Goal: Information Seeking & Learning: Learn about a topic

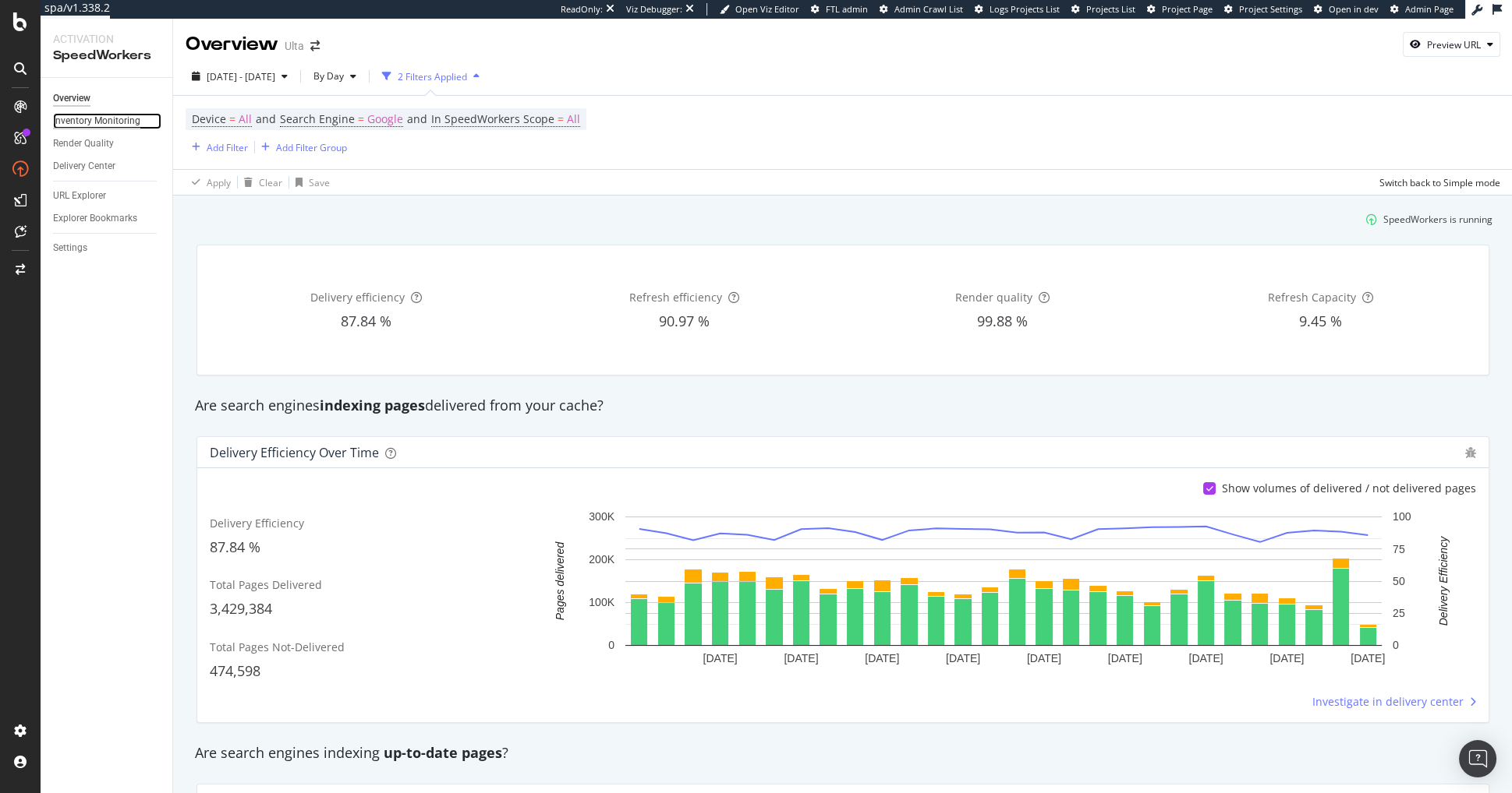
click at [110, 124] on div "Inventory Monitoring" at bounding box center [96, 121] width 87 height 16
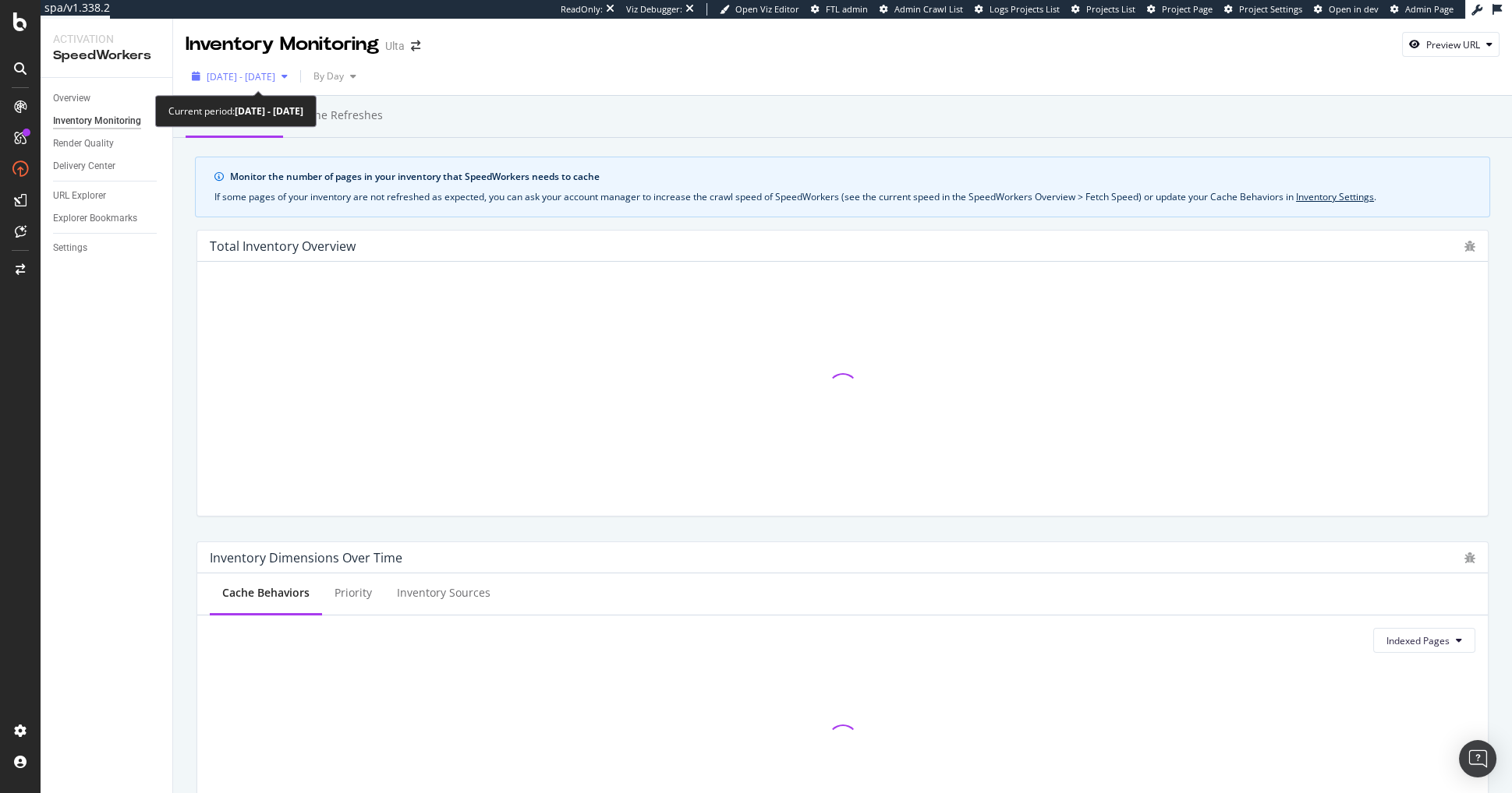
click at [269, 78] on span "[DATE] - [DATE]" at bounding box center [241, 77] width 69 height 13
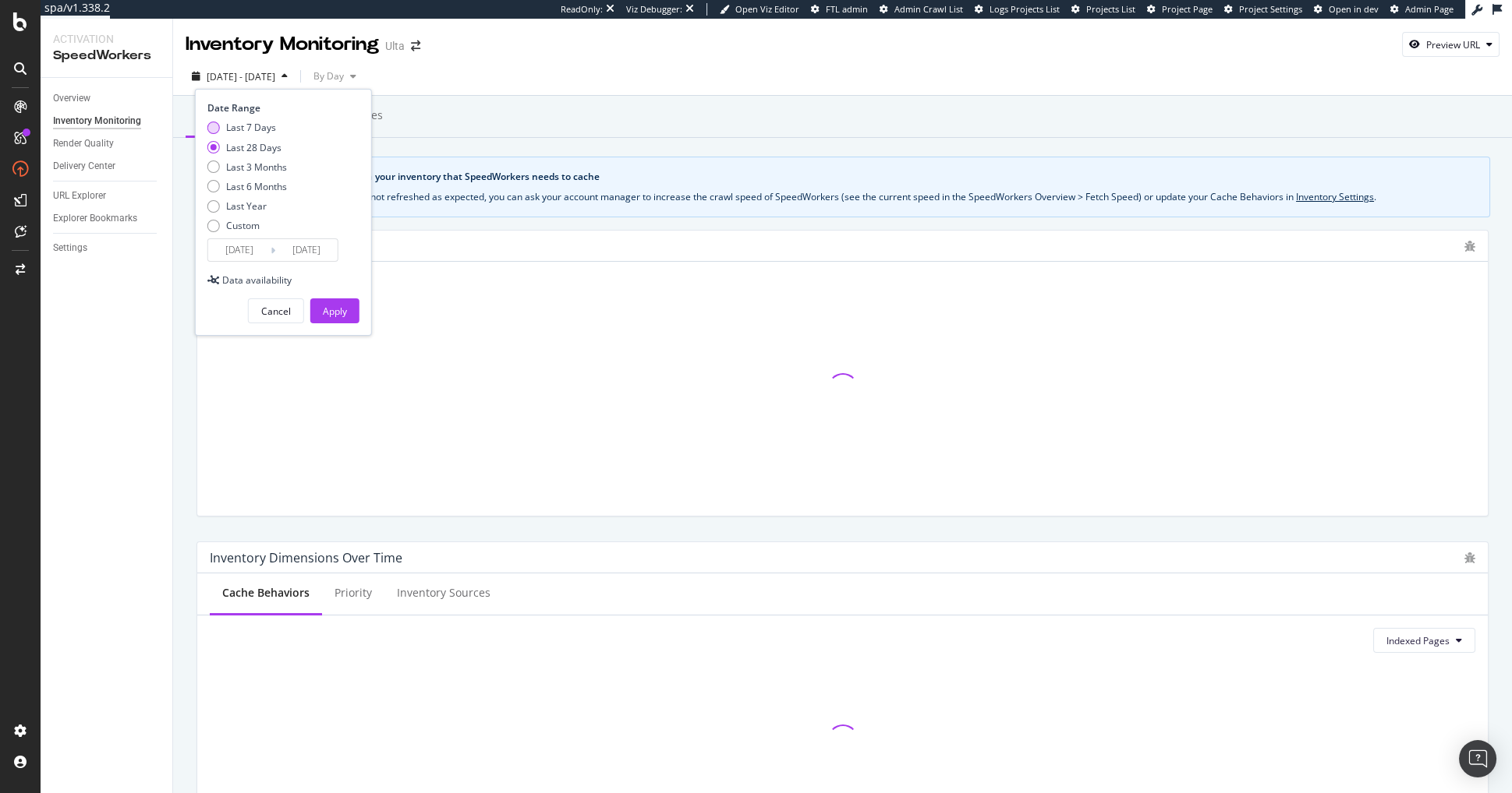
click at [256, 131] on div "Last 7 Days" at bounding box center [251, 127] width 50 height 13
type input "[DATE]"
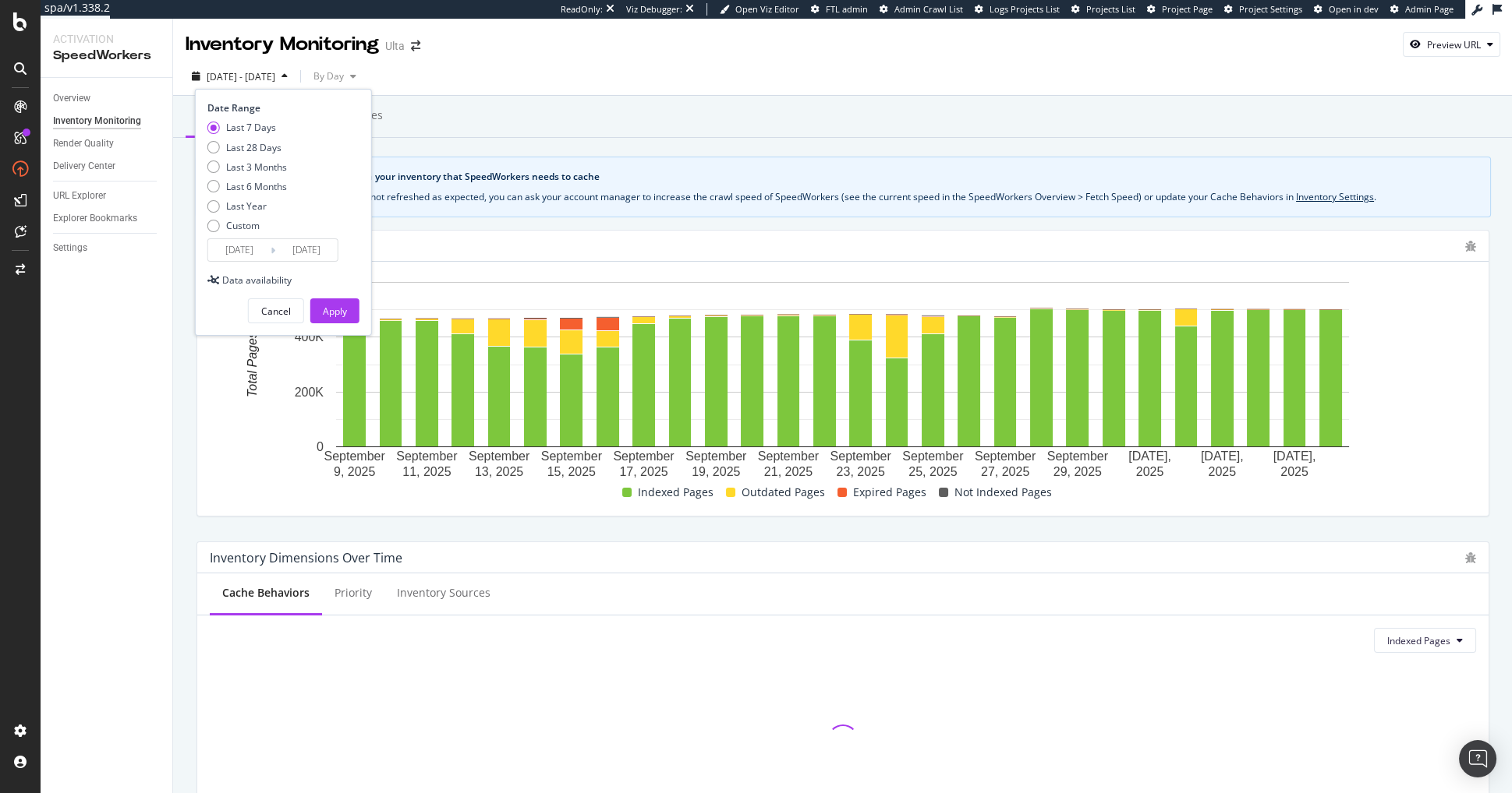
drag, startPoint x: 334, startPoint y: 315, endPoint x: 353, endPoint y: 190, distance: 126.4
click at [334, 315] on div "Apply" at bounding box center [335, 311] width 24 height 13
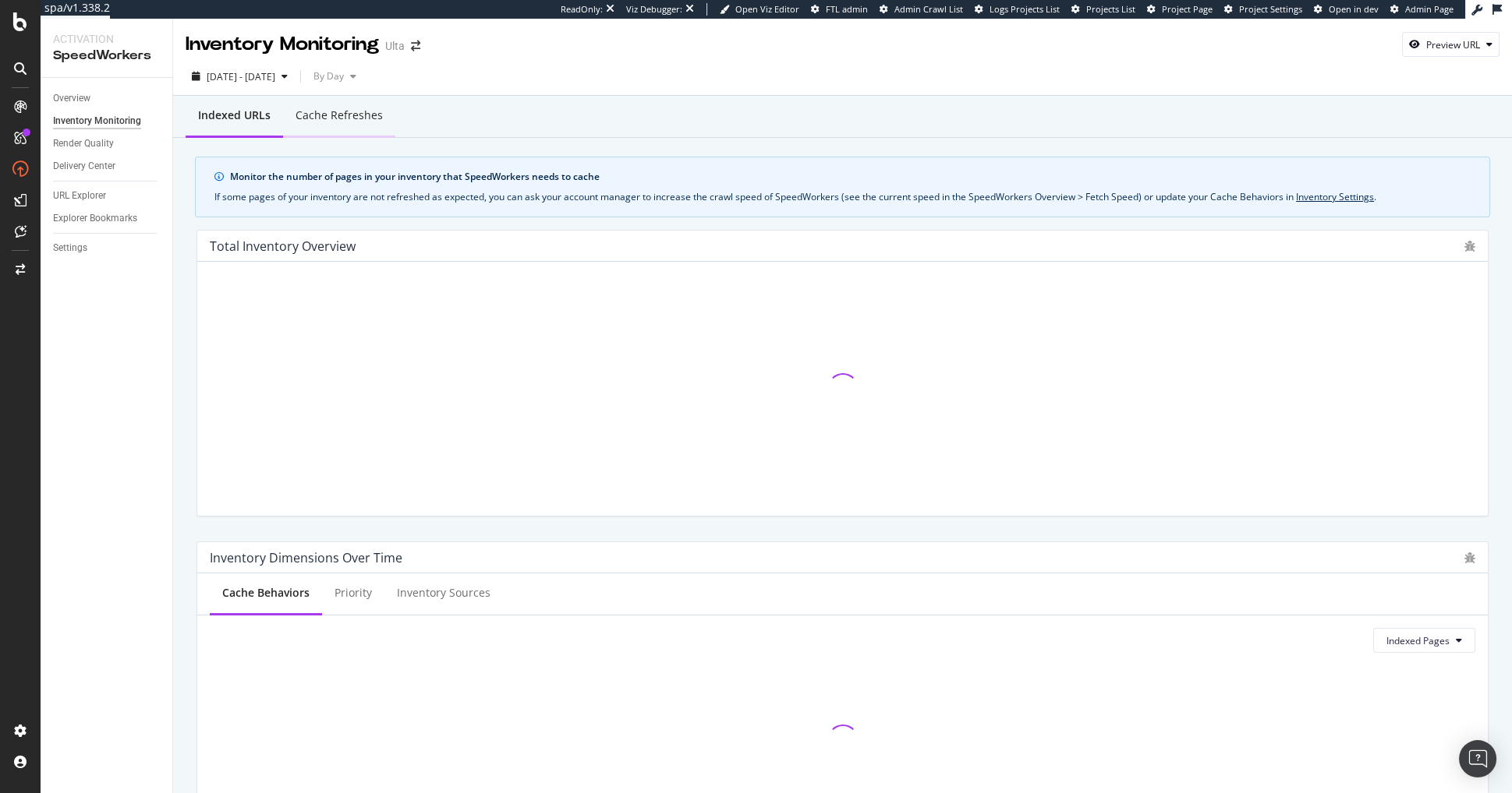
click at [358, 114] on div "Cache refreshes" at bounding box center [339, 115] width 87 height 16
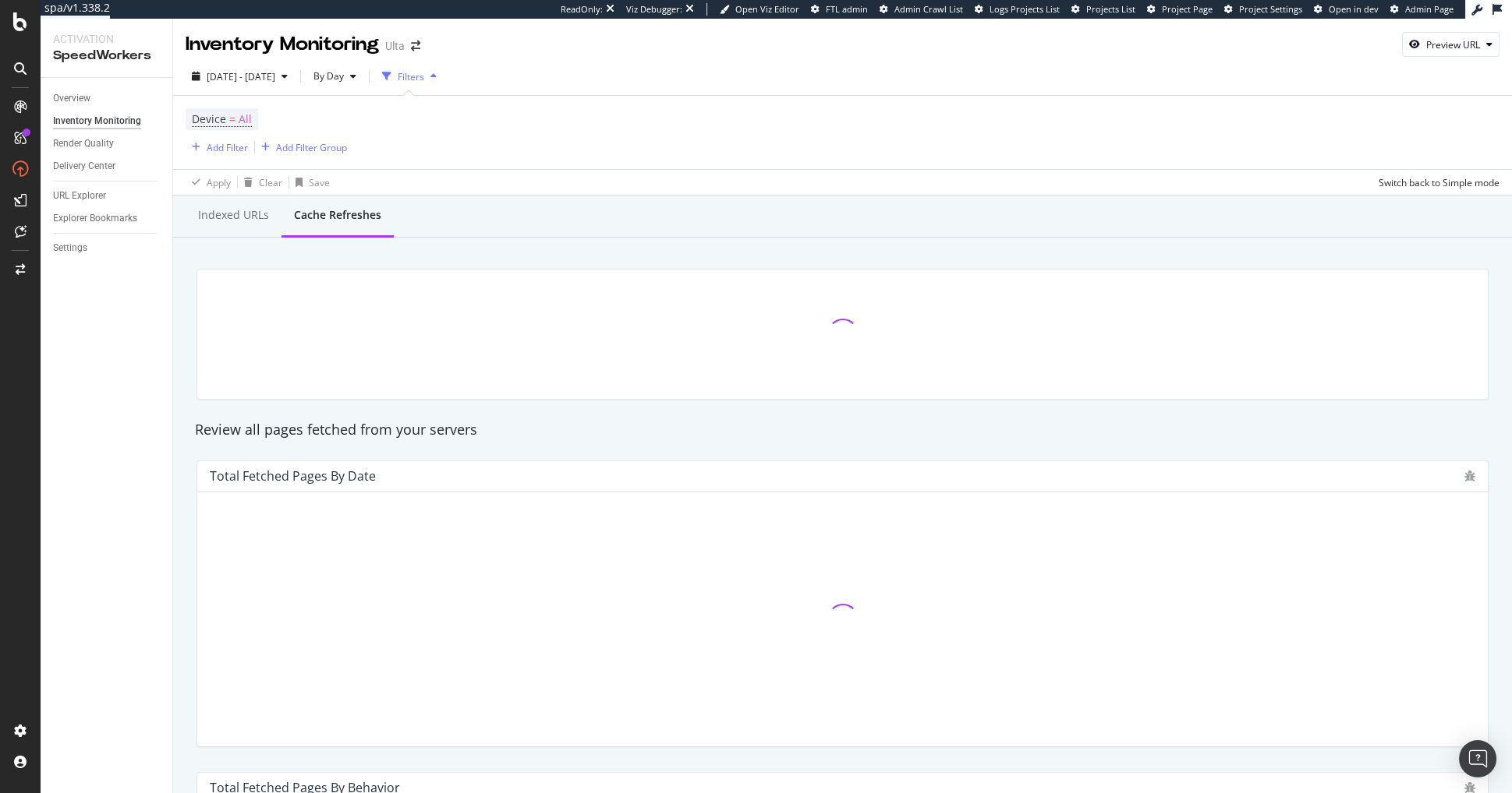
click at [224, 260] on div at bounding box center [842, 334] width 1310 height 156
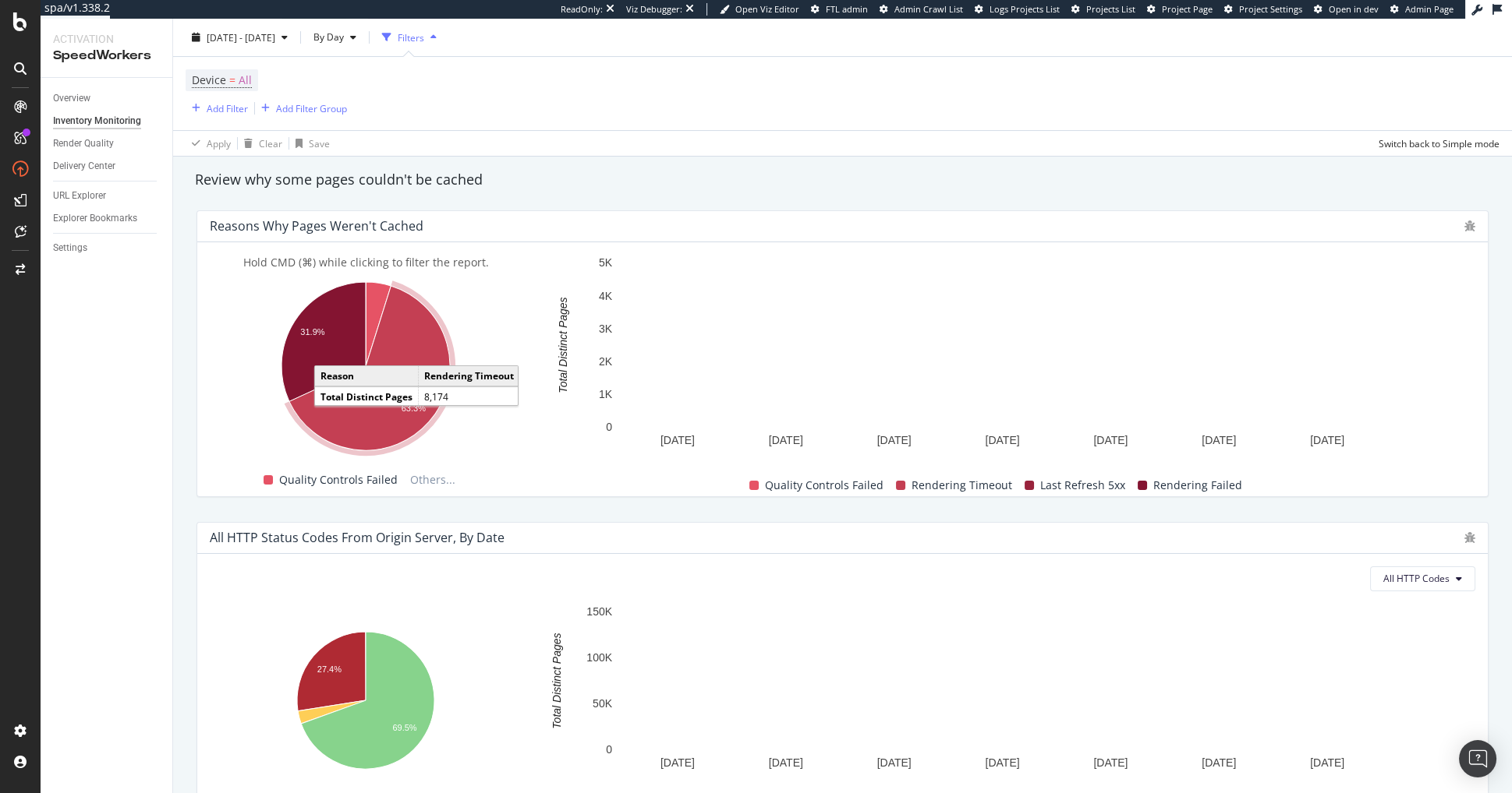
scroll to position [905, 0]
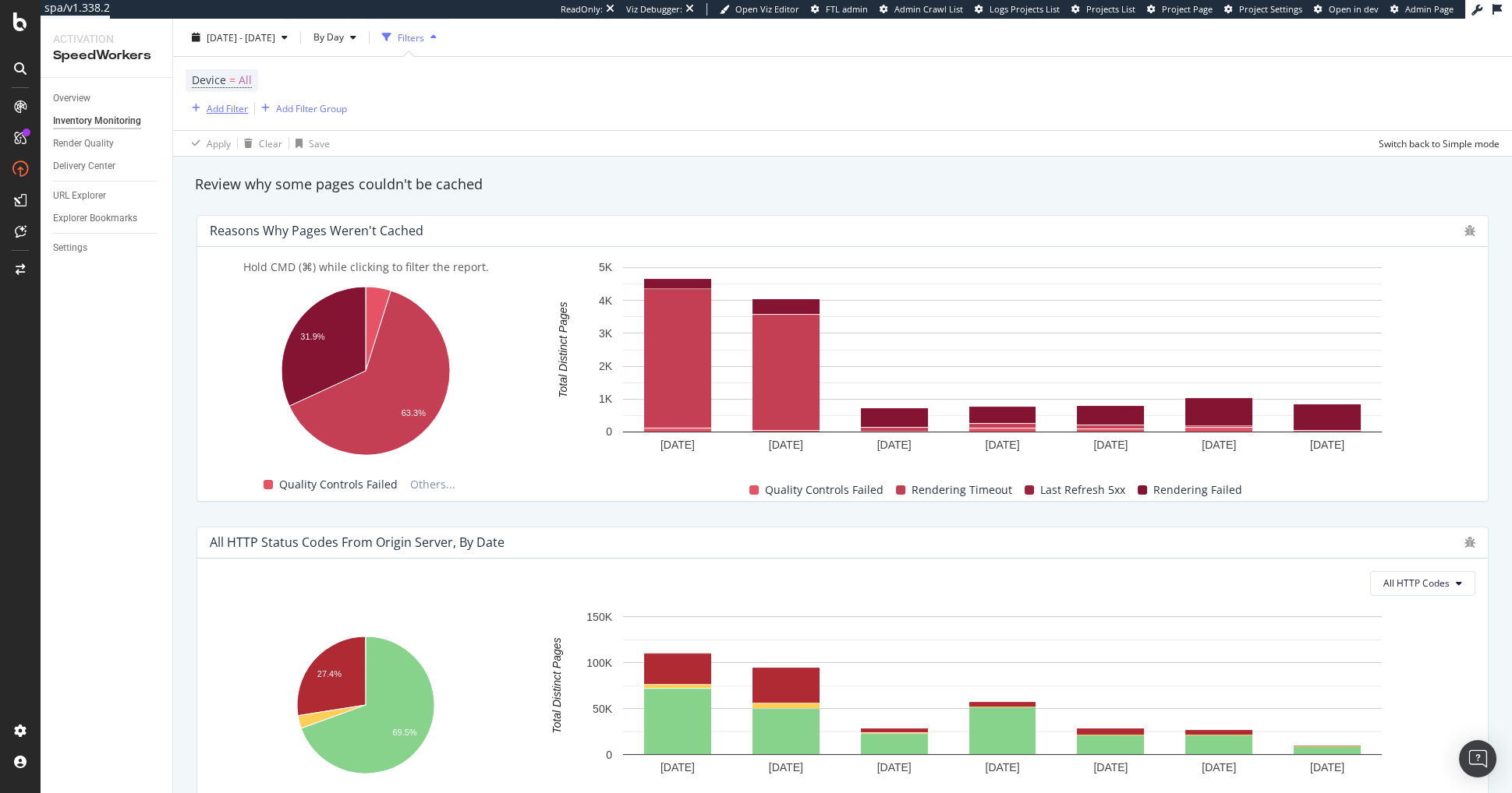
click at [219, 106] on div "Add Filter" at bounding box center [228, 107] width 42 height 13
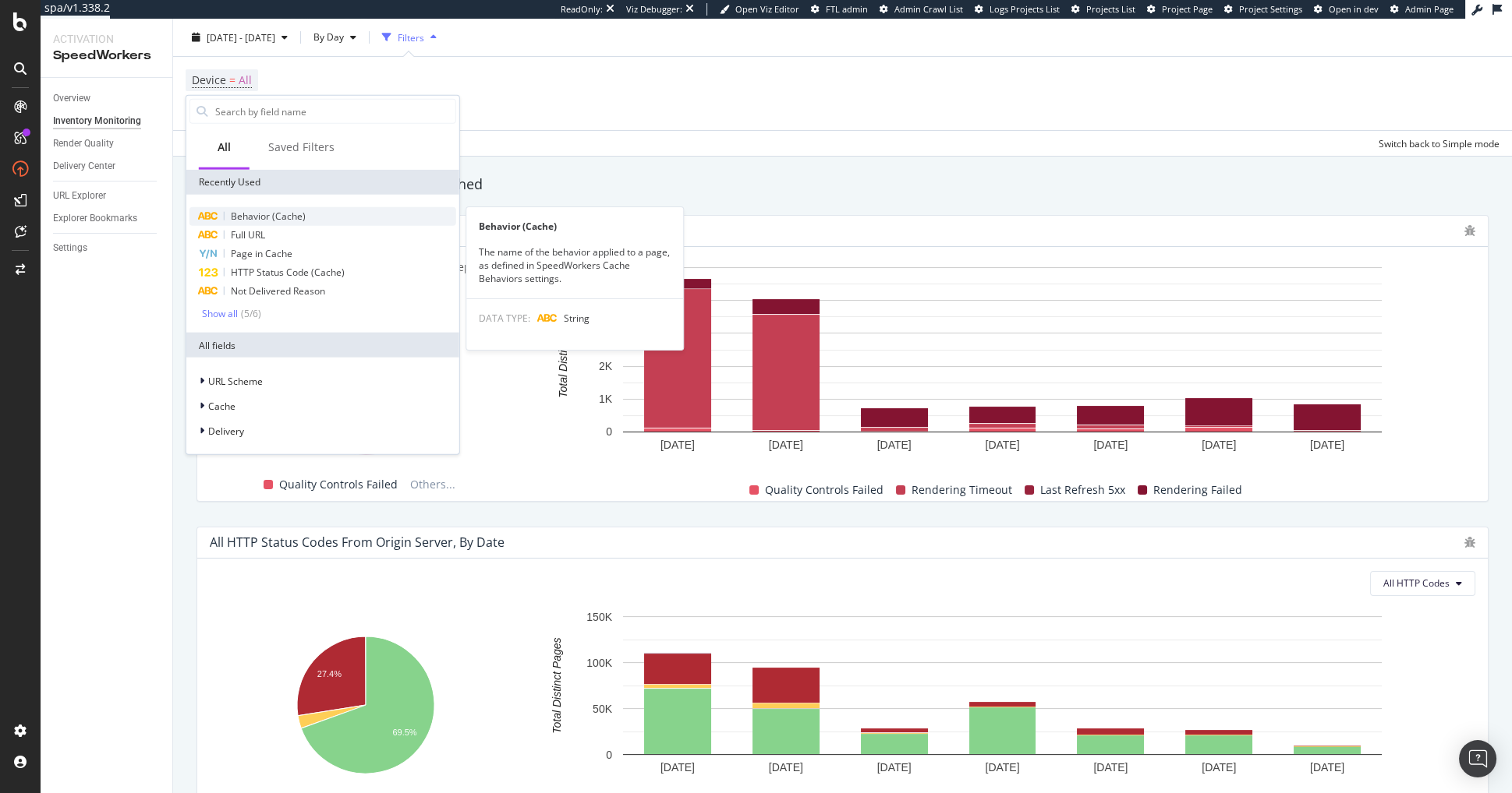
click at [296, 223] on div "Behavior (Cache)" at bounding box center [323, 217] width 266 height 19
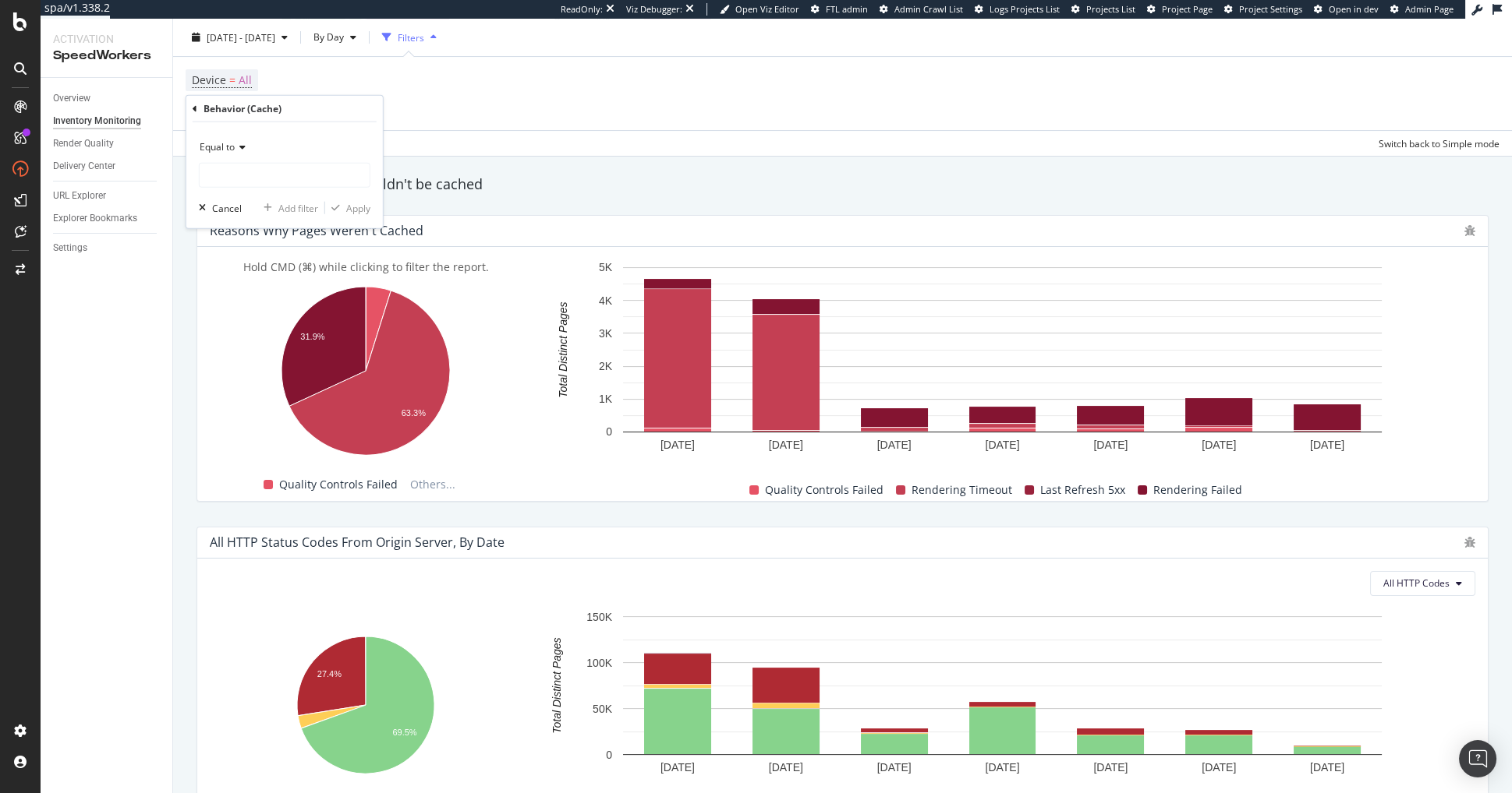
click at [243, 154] on div "Equal to" at bounding box center [284, 147] width 172 height 25
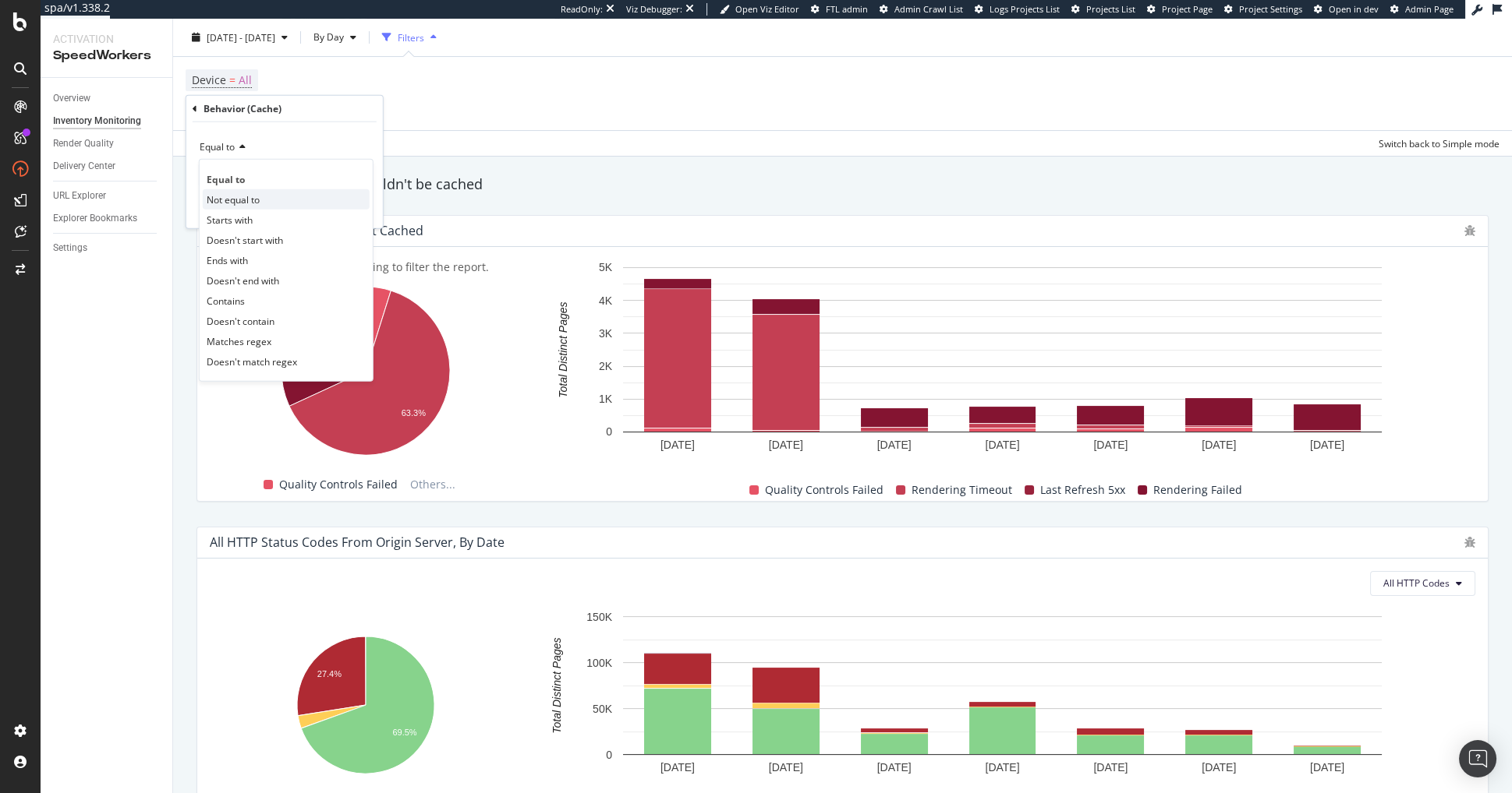
click at [248, 204] on span "Not equal to" at bounding box center [233, 199] width 53 height 13
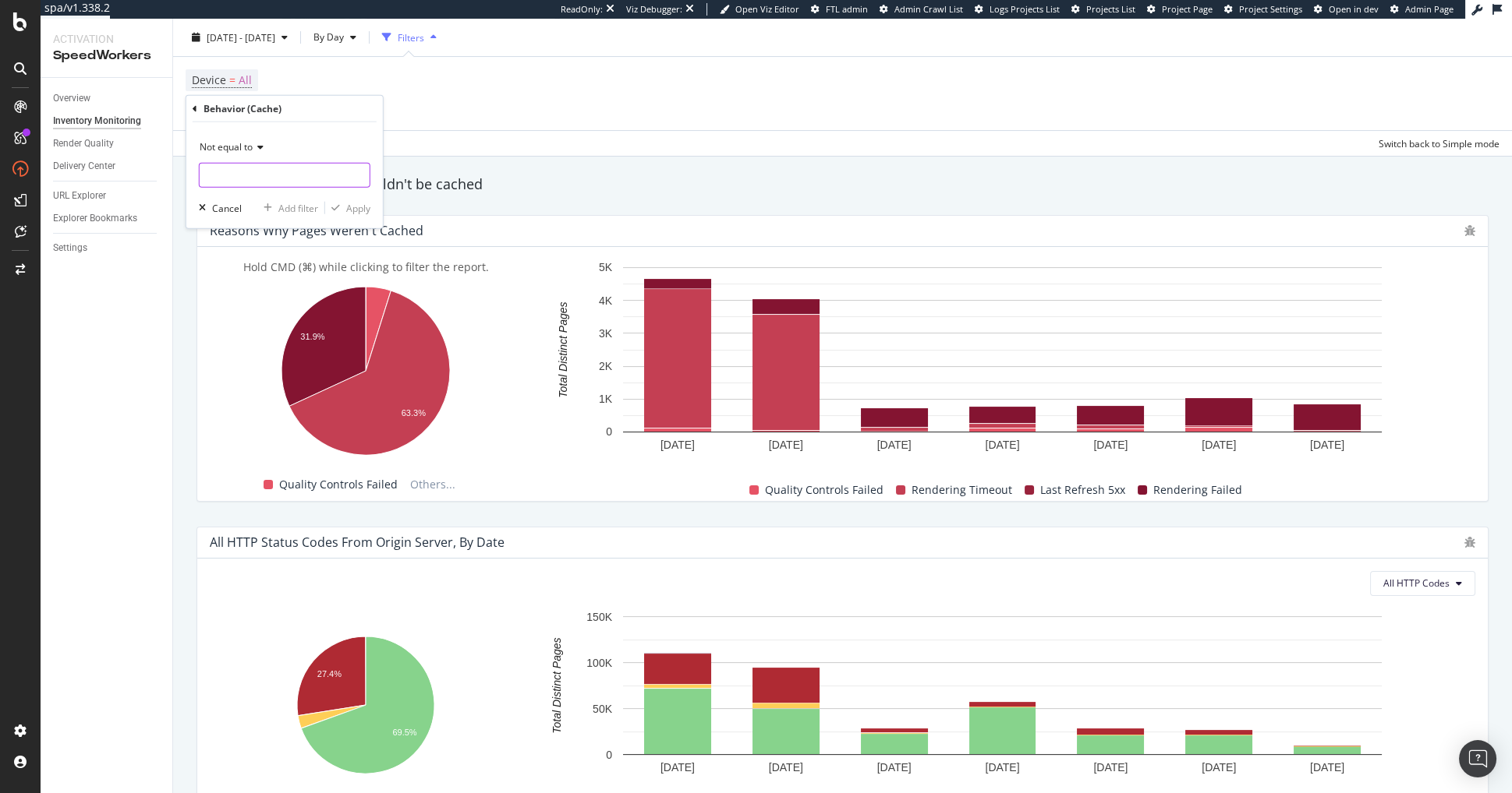
drag, startPoint x: 272, startPoint y: 175, endPoint x: 276, endPoint y: 185, distance: 10.8
click at [272, 175] on input "text" at bounding box center [284, 175] width 170 height 25
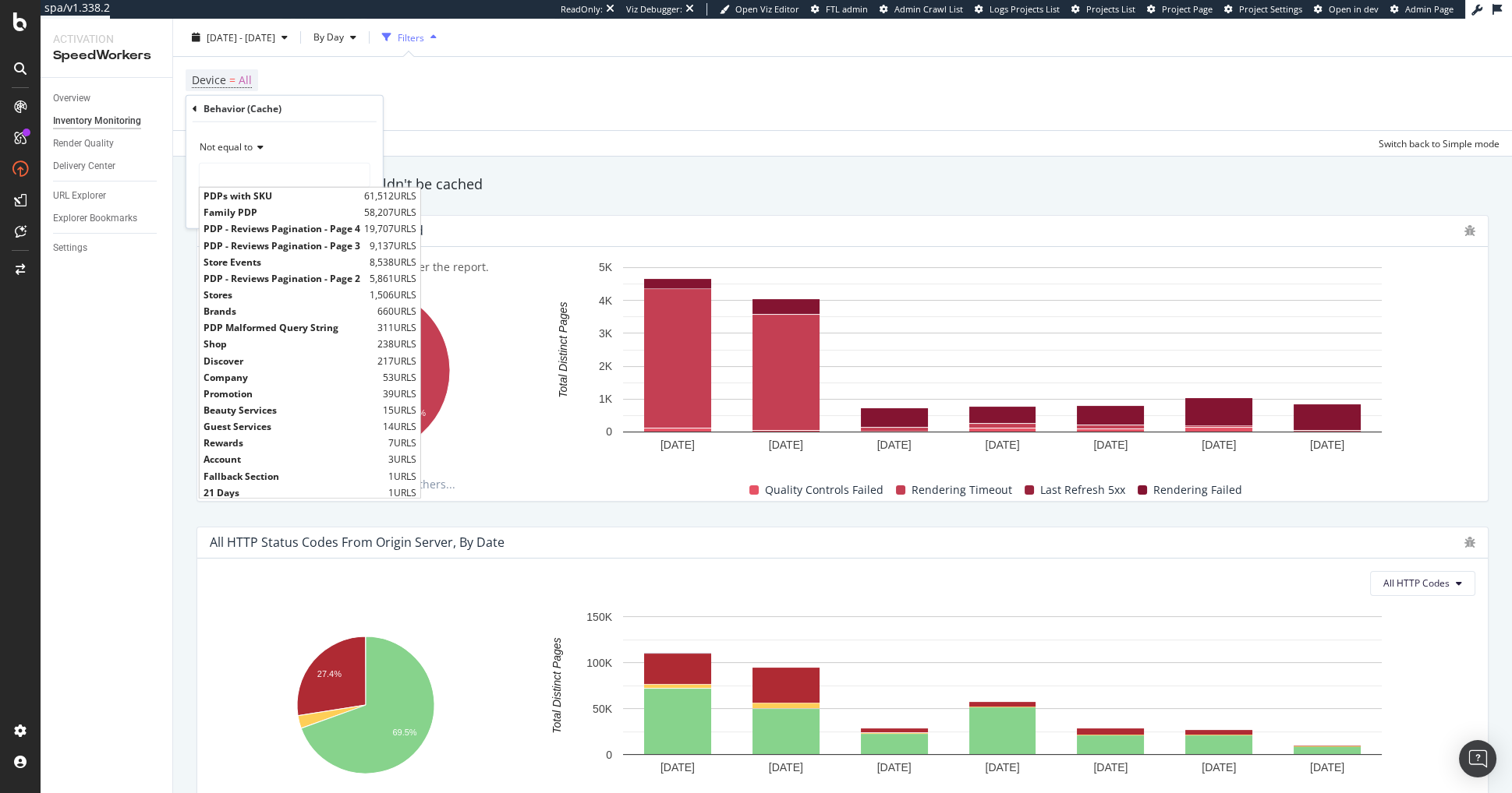
click at [303, 345] on span "Shop" at bounding box center [288, 344] width 170 height 13
type input "Shop"
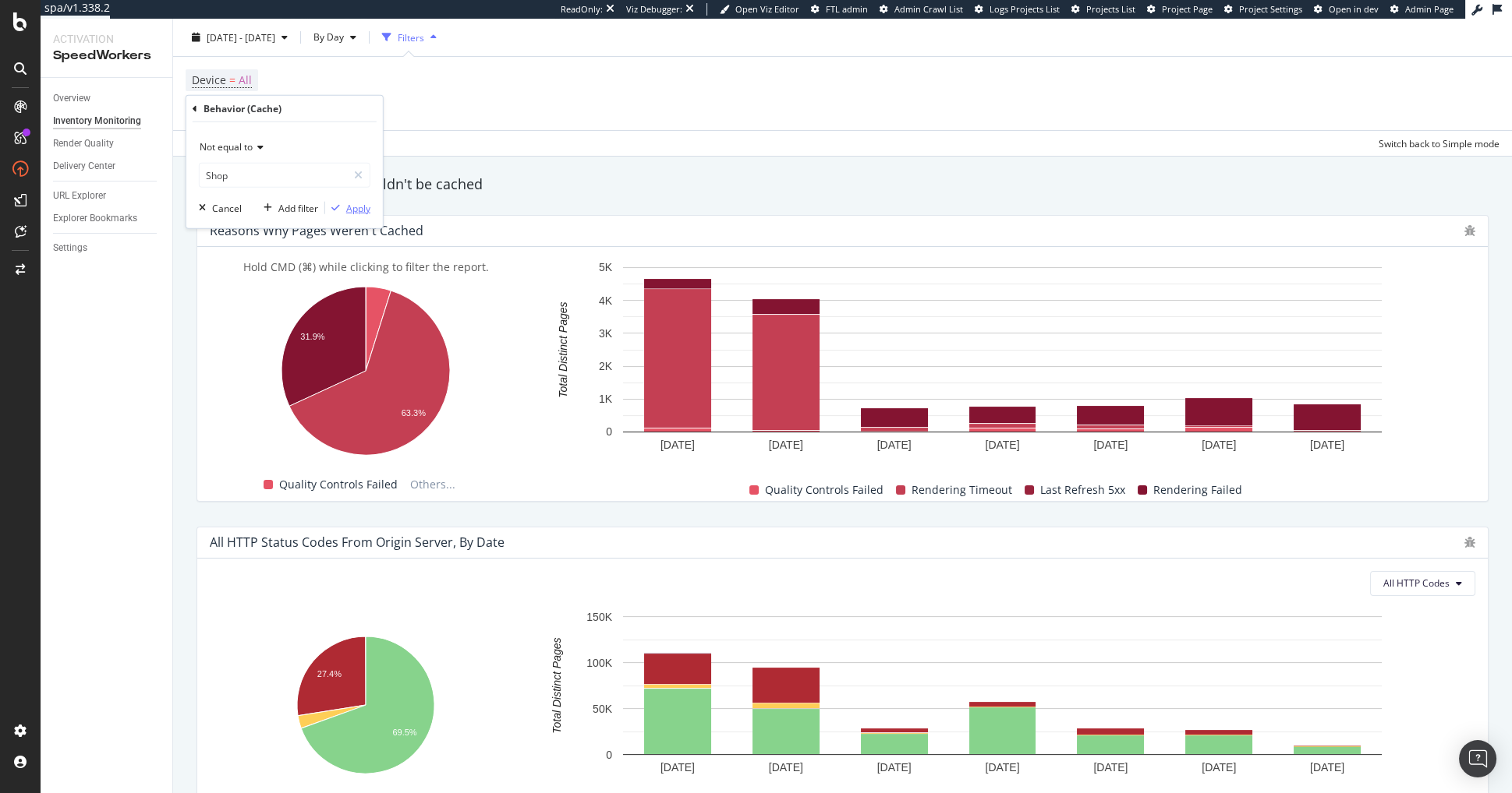
click at [349, 208] on div "Apply" at bounding box center [358, 207] width 24 height 13
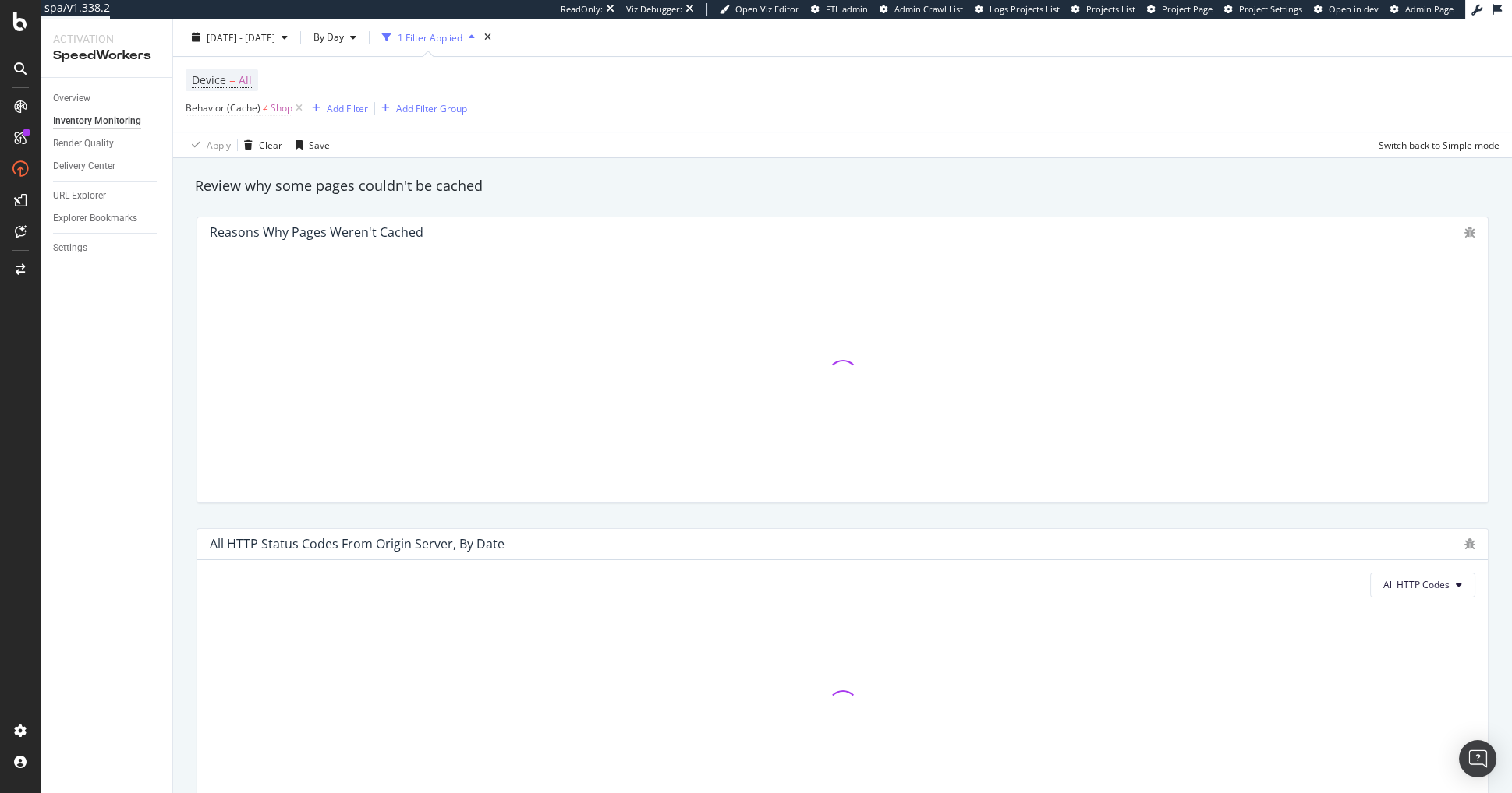
scroll to position [906, 0]
click at [645, 201] on div "Review why some pages couldn't be cached" at bounding box center [842, 185] width 1310 height 36
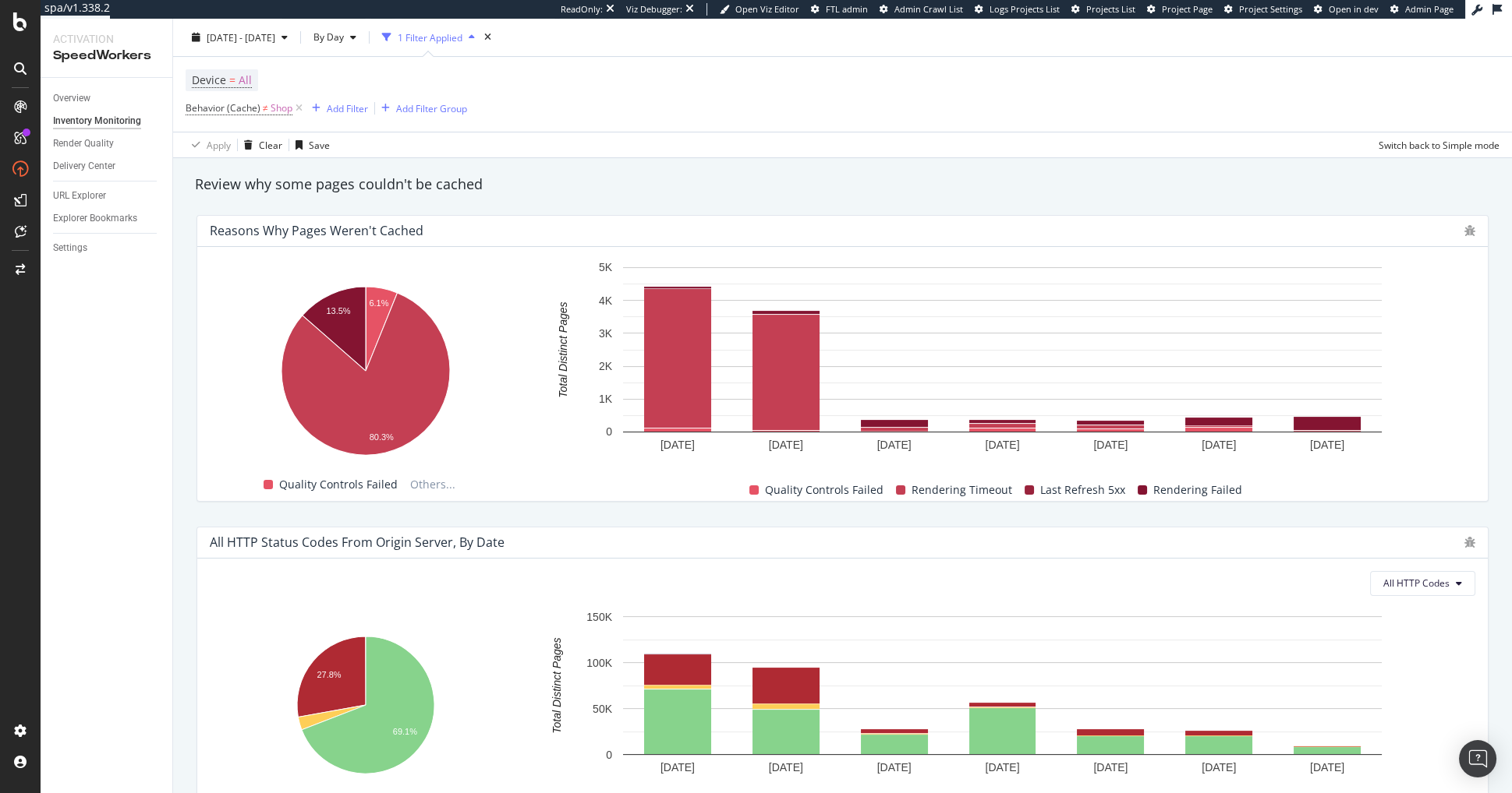
drag, startPoint x: 739, startPoint y: 184, endPoint x: 788, endPoint y: 219, distance: 60.2
click at [739, 184] on div "Review why some pages couldn't be cached" at bounding box center [842, 185] width 1310 height 20
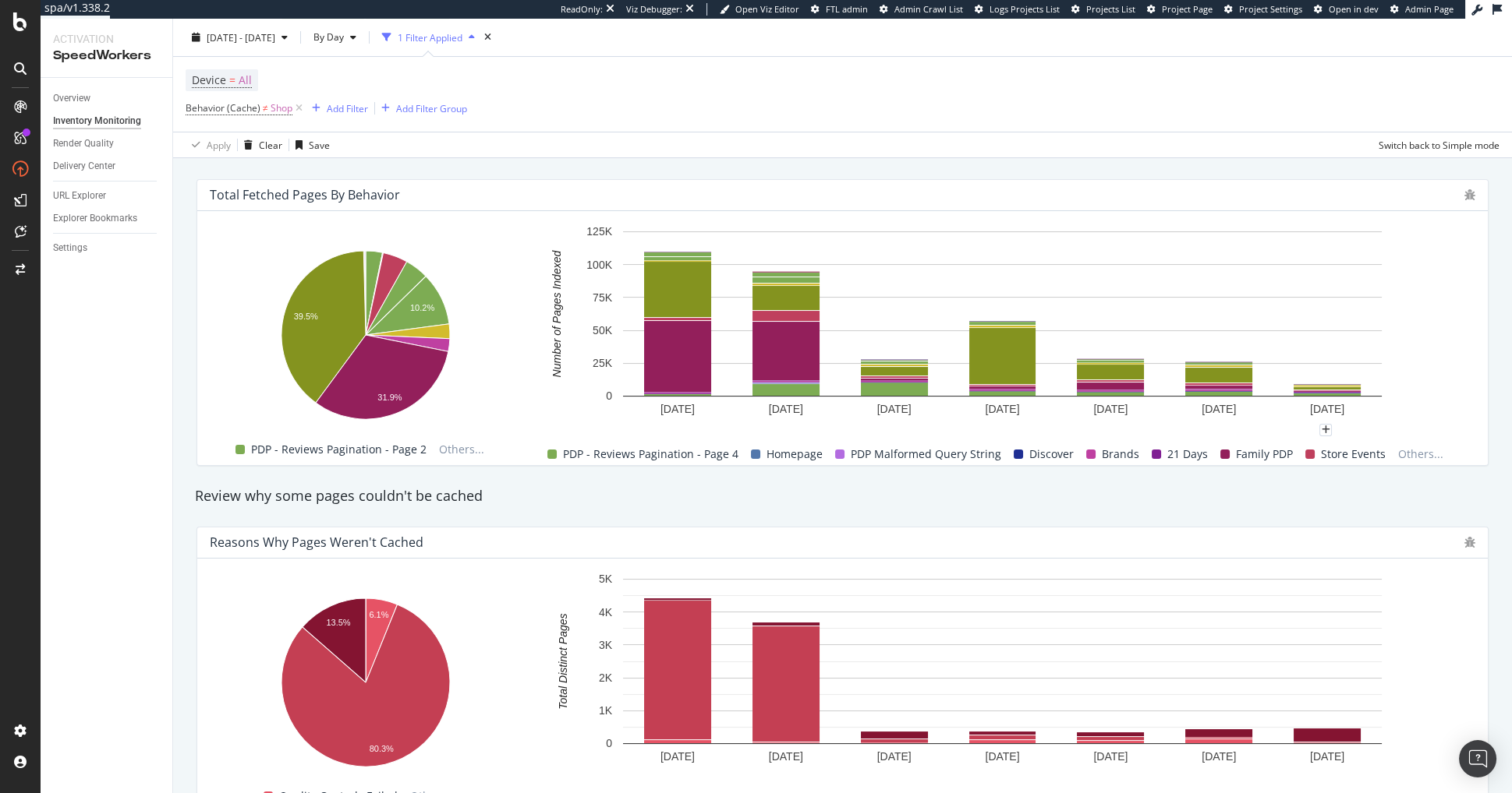
scroll to position [992, 0]
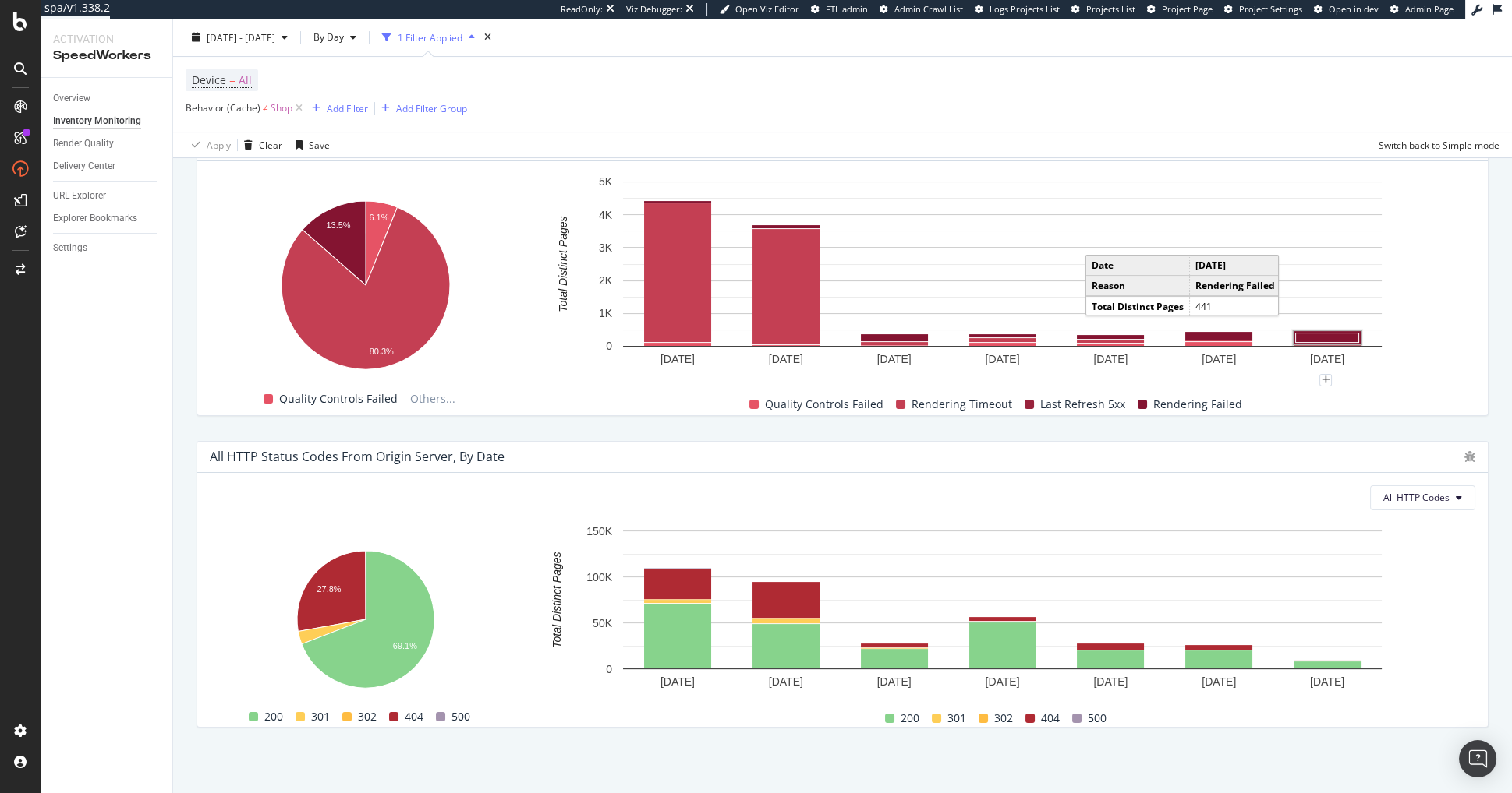
click at [1320, 335] on rect "A chart." at bounding box center [1328, 337] width 64 height 9
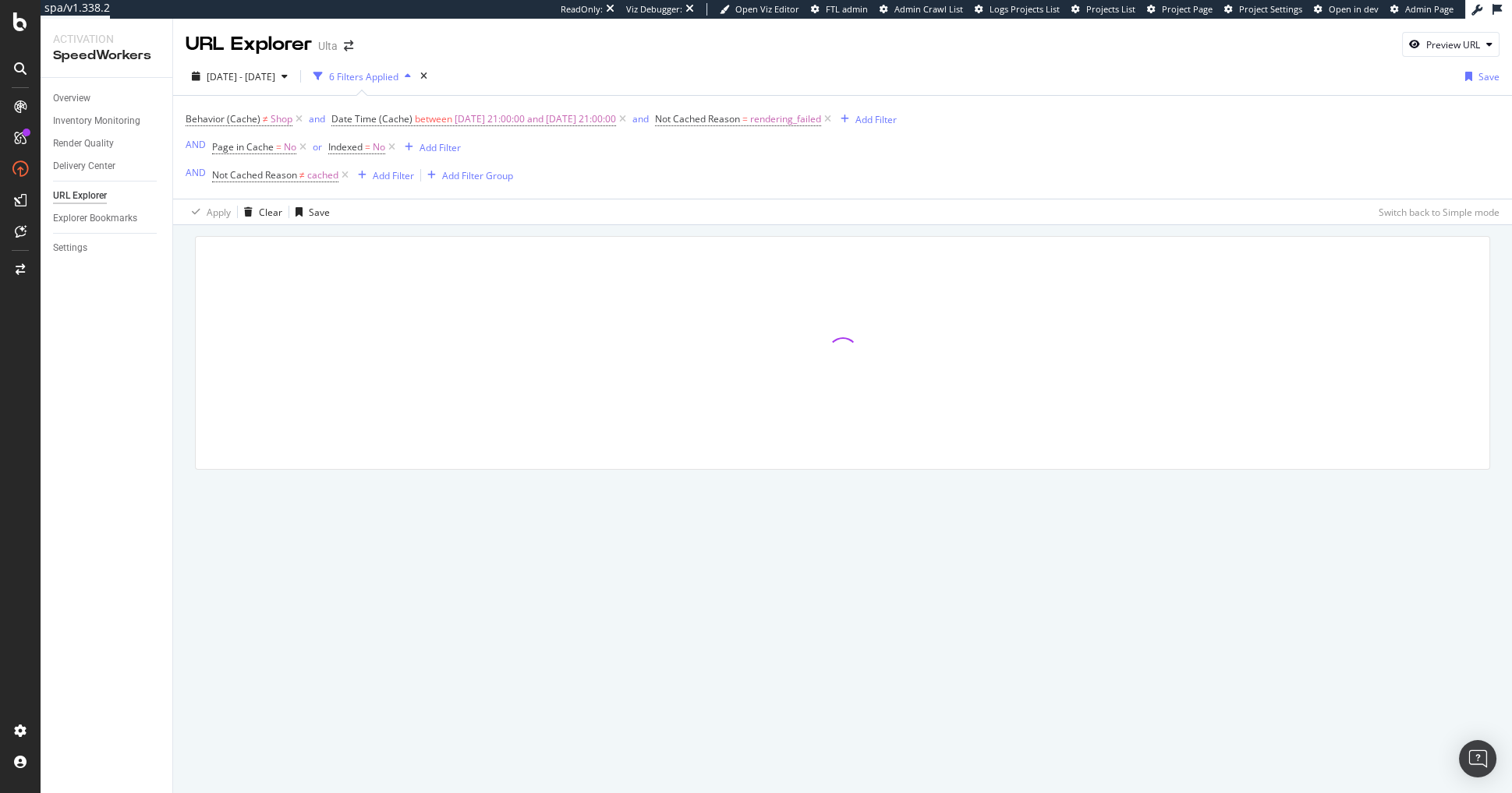
click at [692, 226] on div at bounding box center [842, 375] width 1339 height 299
click at [702, 227] on div at bounding box center [842, 375] width 1339 height 299
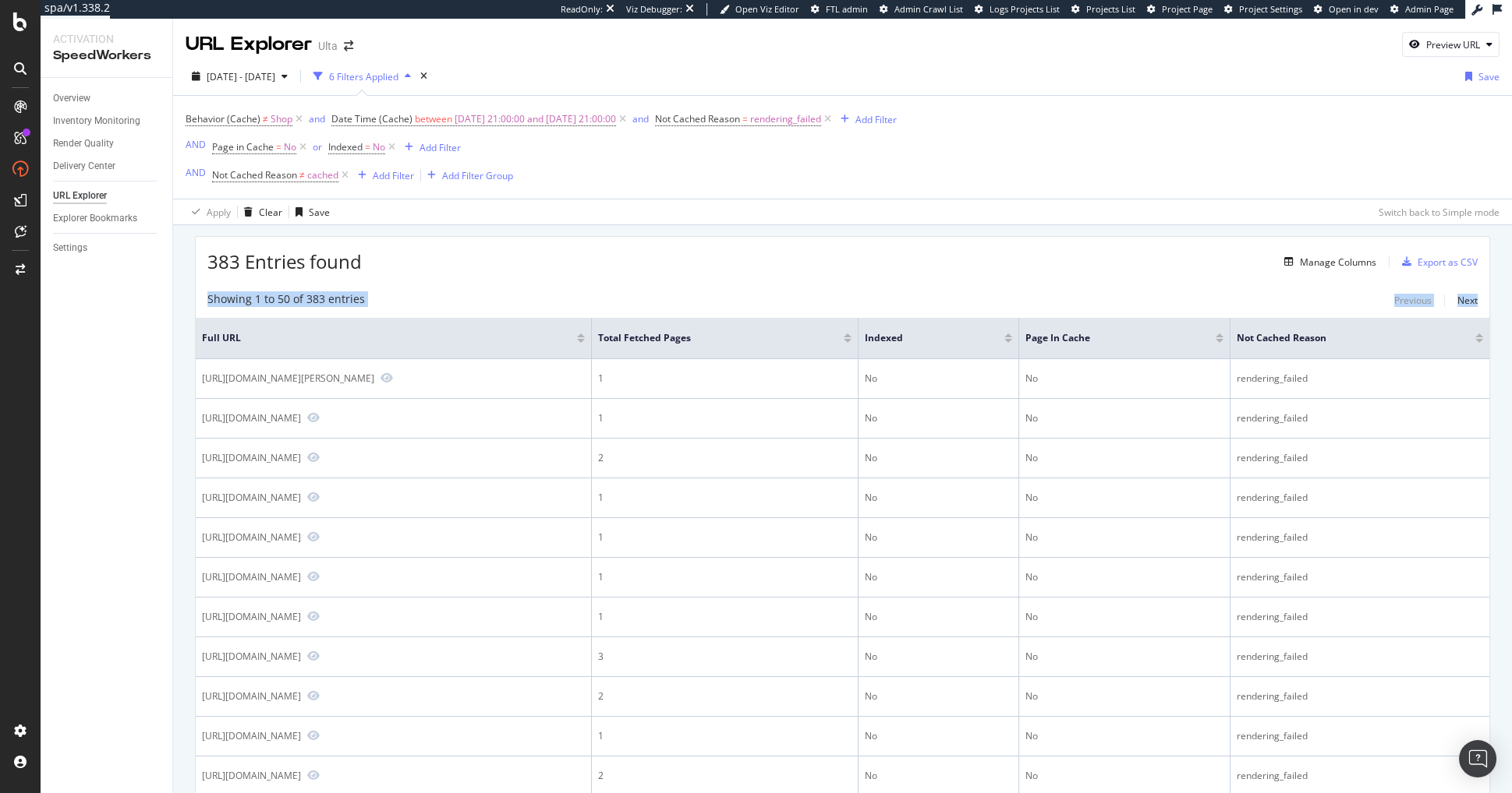
click at [716, 256] on div "383 Entries found Manage Columns Export as CSV" at bounding box center [842, 255] width 1293 height 38
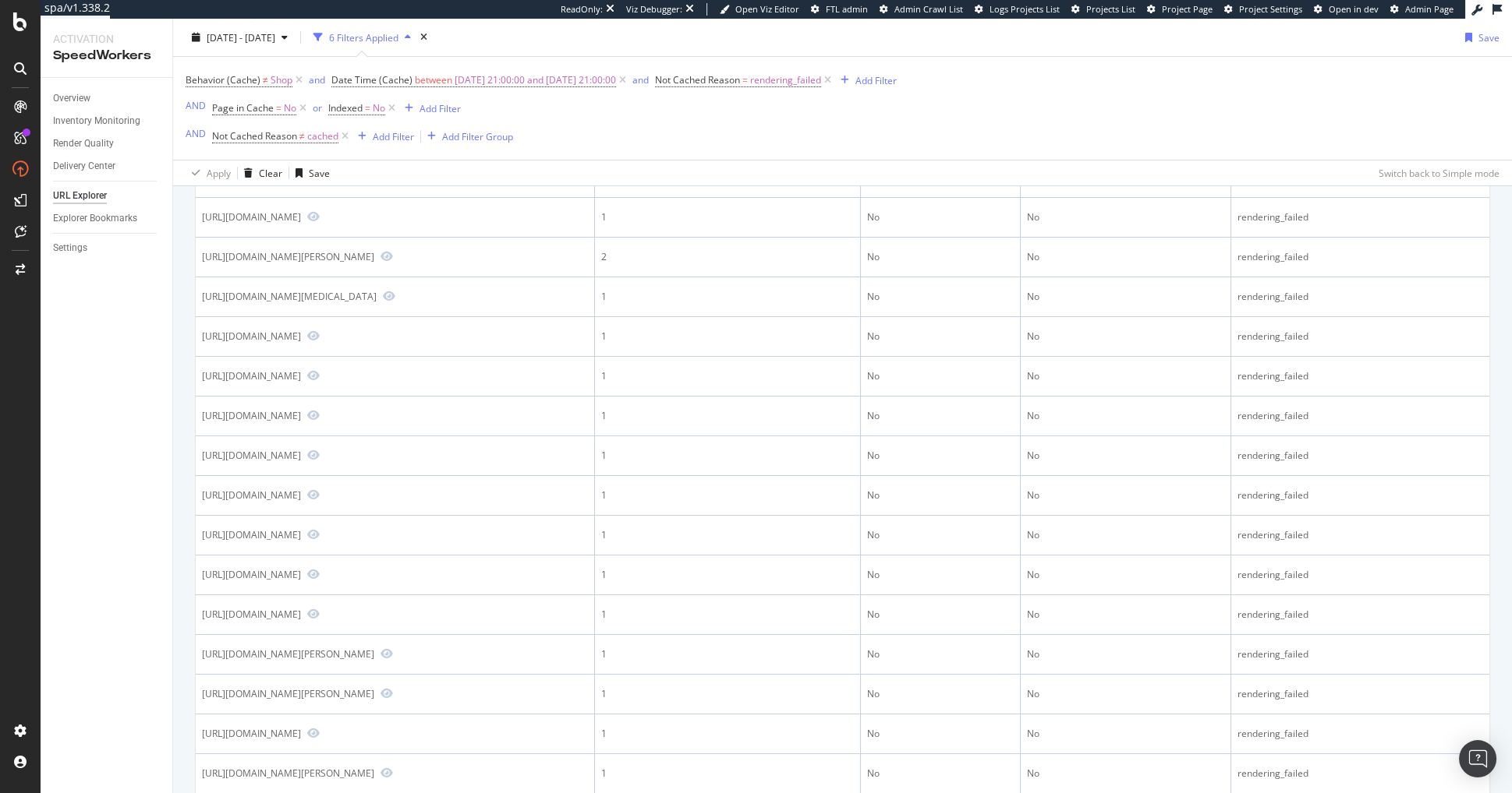
scroll to position [863, 0]
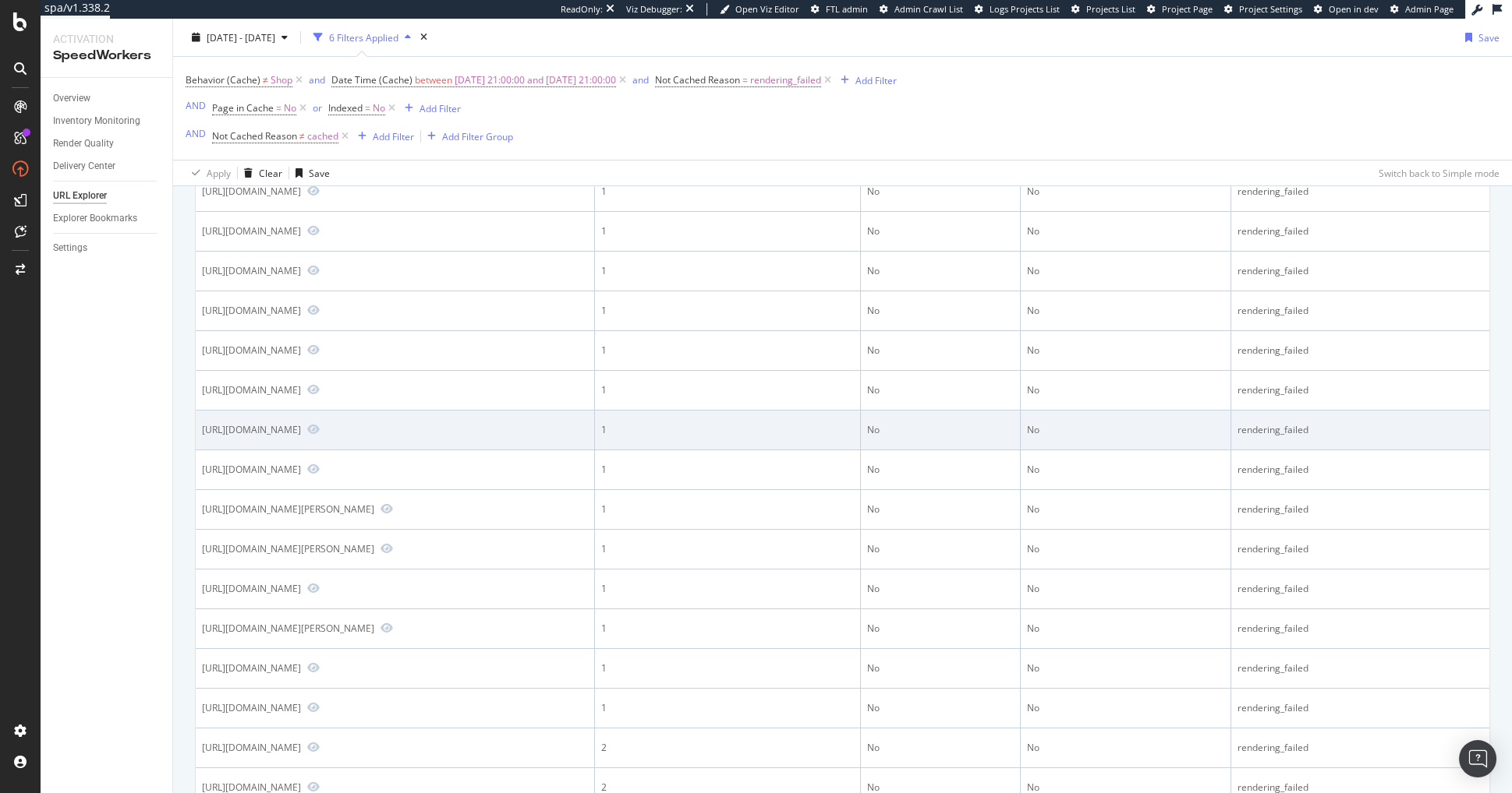
click at [378, 428] on td "[URL][DOMAIN_NAME]" at bounding box center [396, 430] width 400 height 40
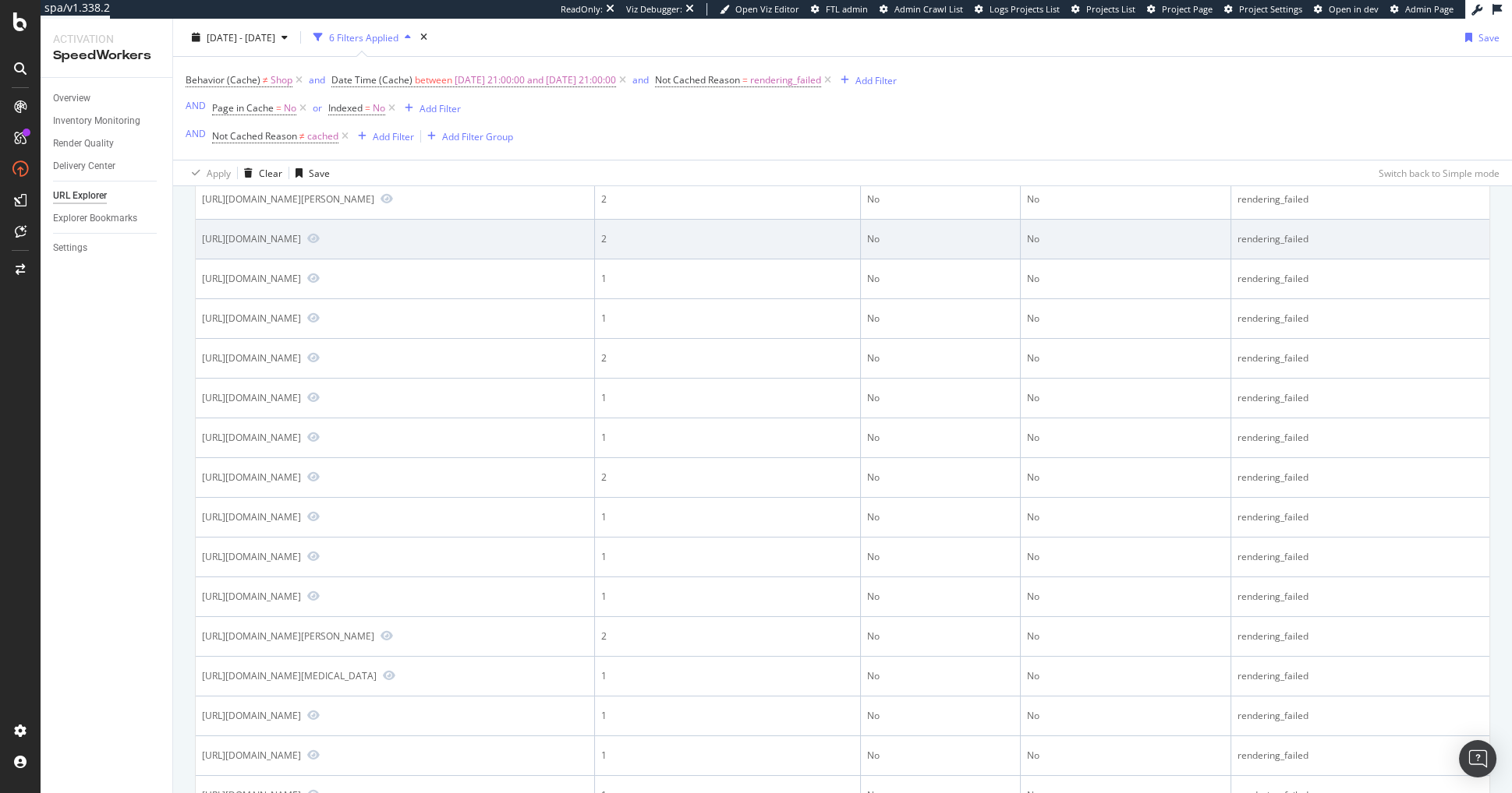
scroll to position [0, 0]
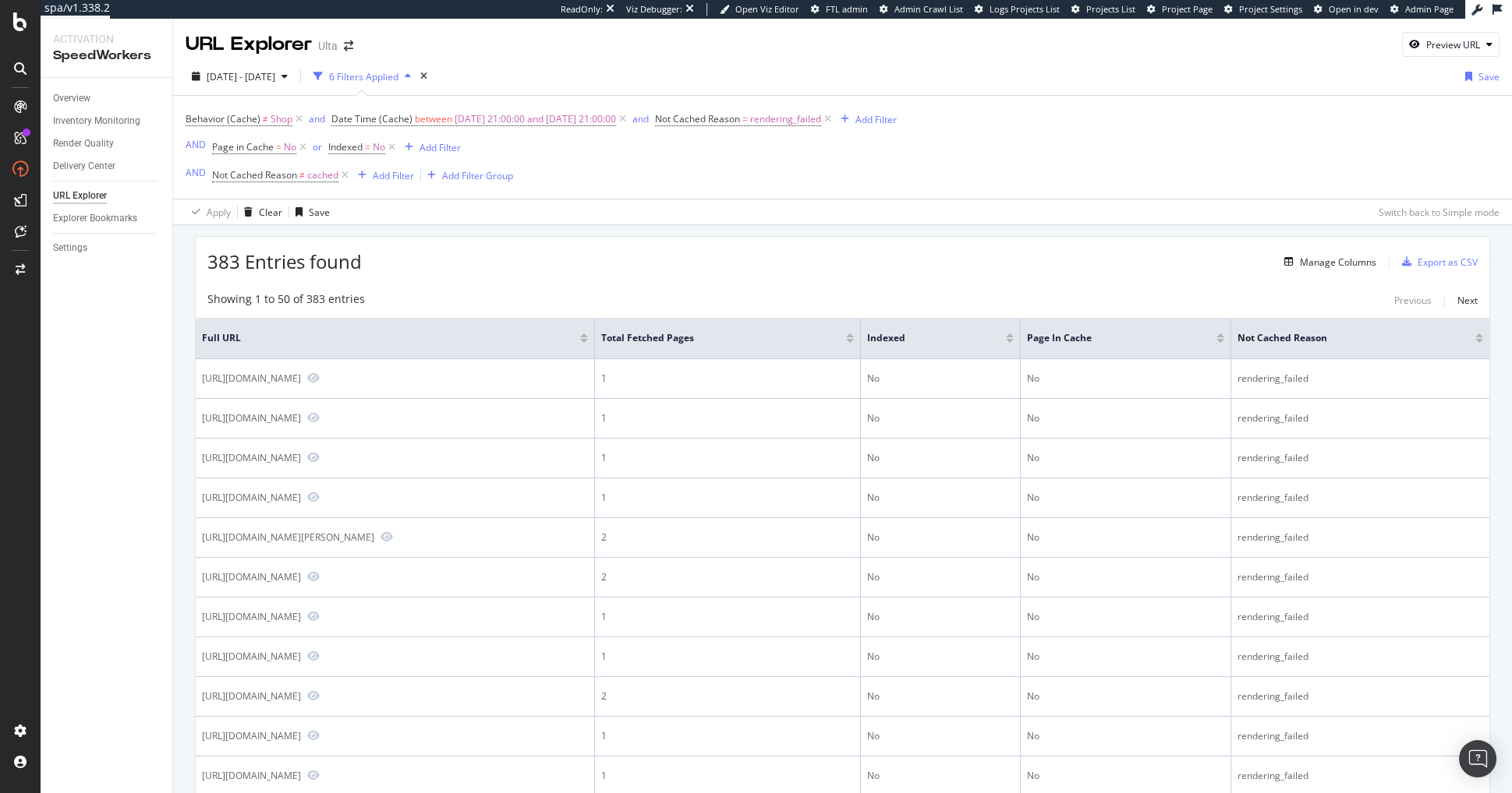
drag, startPoint x: 556, startPoint y: 263, endPoint x: 163, endPoint y: 20, distance: 462.1
click at [552, 262] on div "383 Entries found Manage Columns Export as CSV" at bounding box center [842, 255] width 1293 height 38
click at [689, 263] on div "383 Entries found Manage Columns Export as CSV" at bounding box center [842, 255] width 1293 height 38
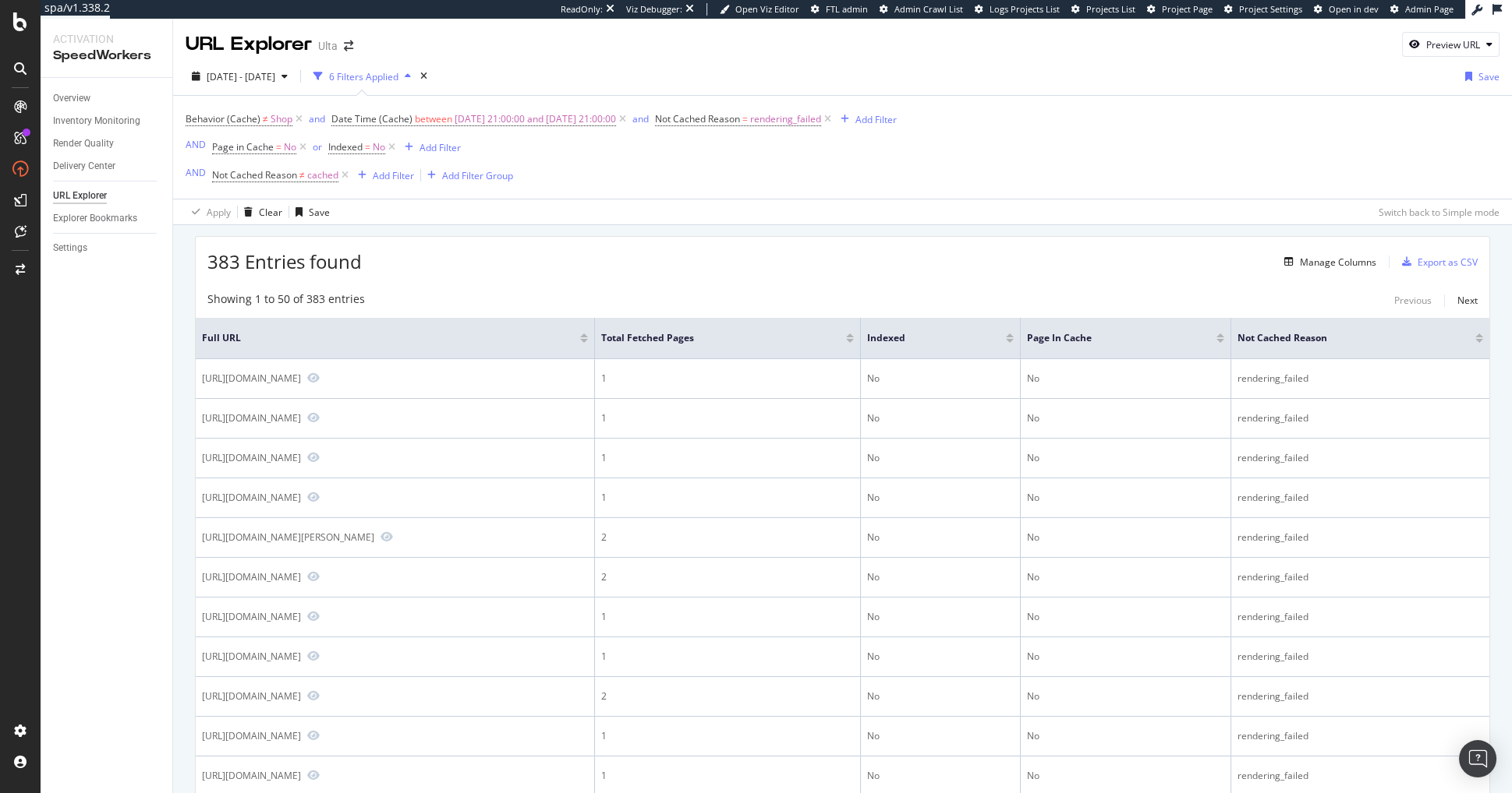
click at [273, 123] on span "Shop" at bounding box center [281, 119] width 22 height 22
click at [251, 159] on span "Not equal to" at bounding box center [226, 154] width 53 height 13
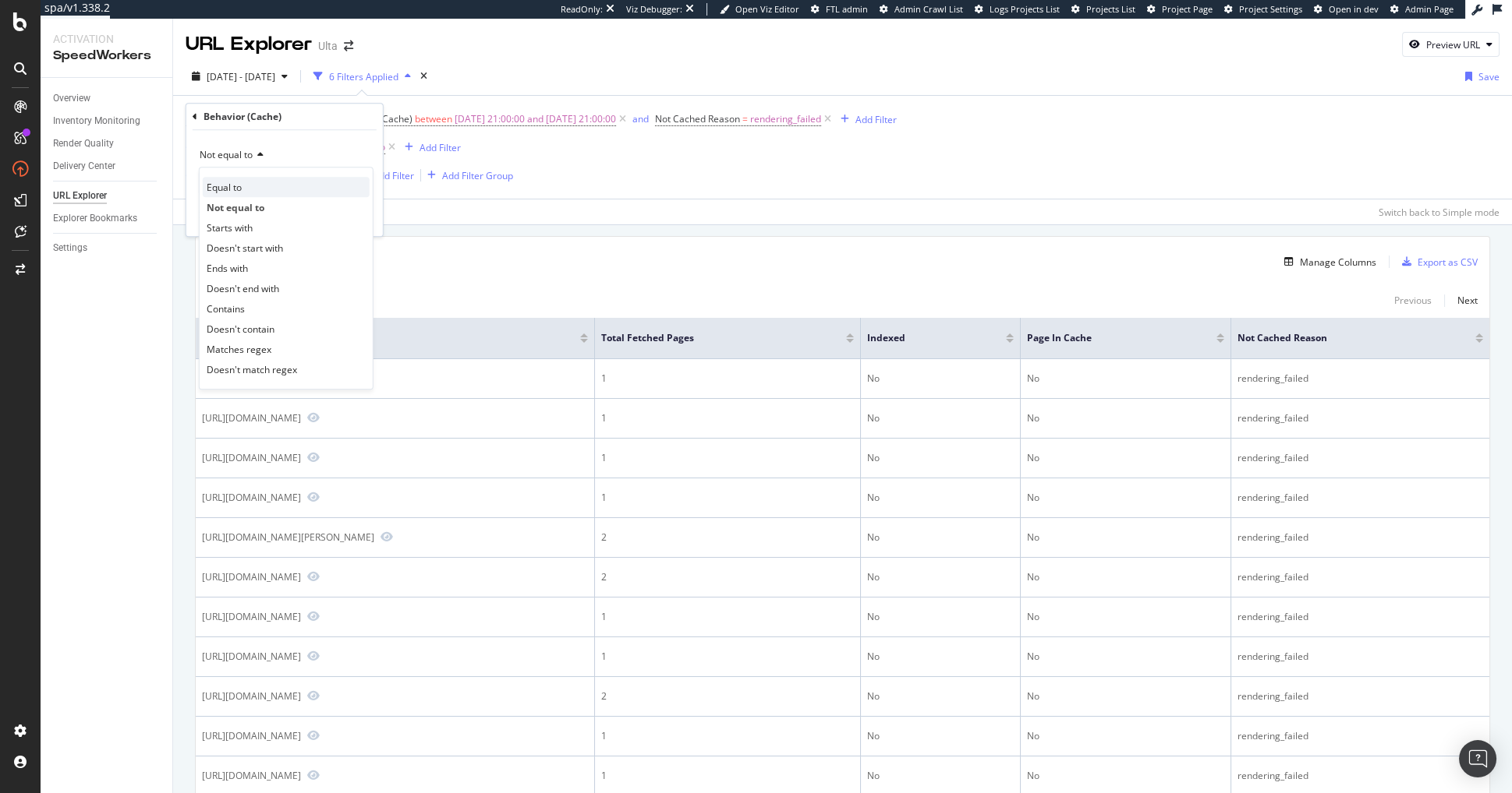
click at [251, 190] on div "Equal to" at bounding box center [286, 187] width 167 height 20
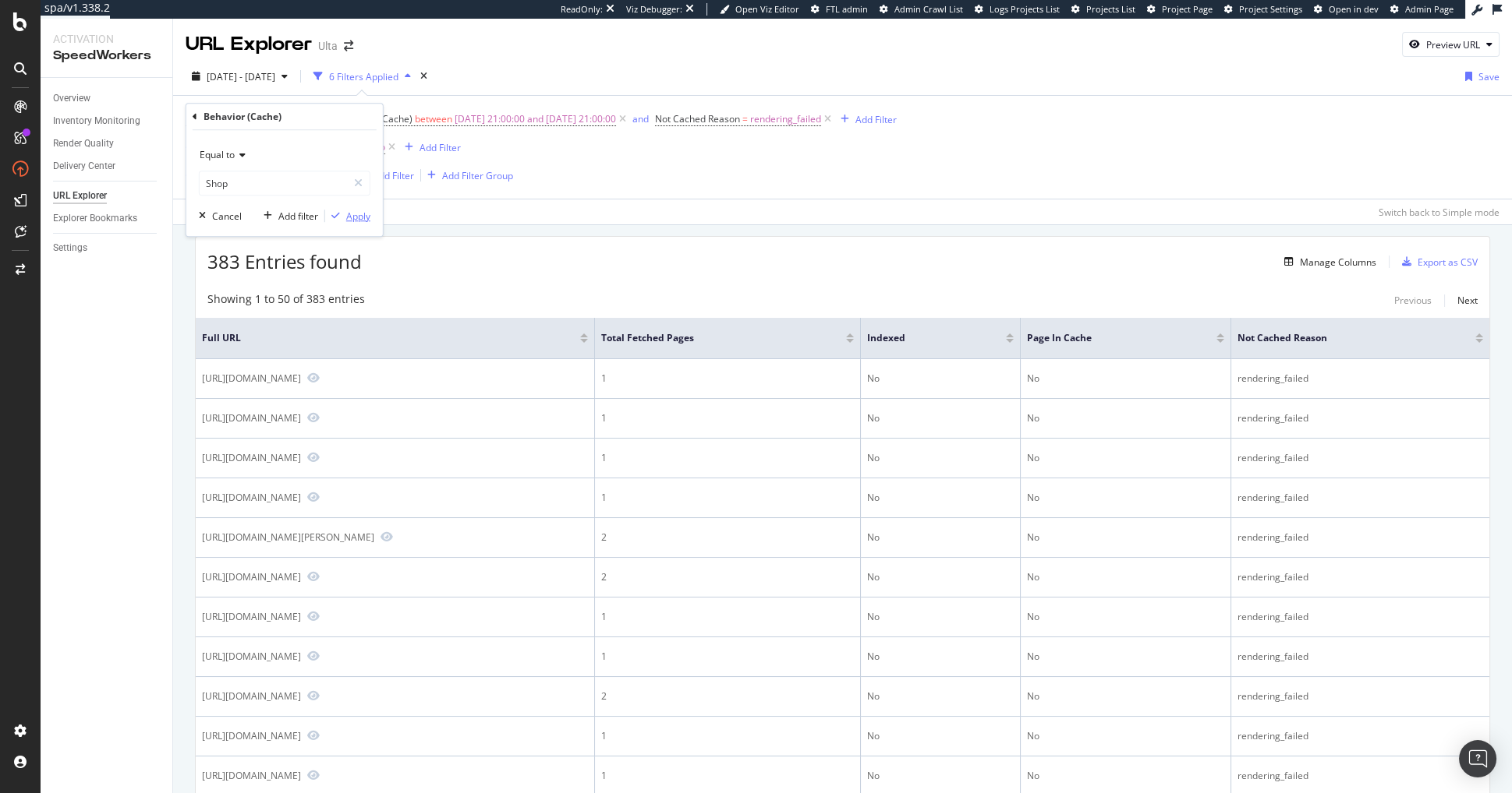
drag, startPoint x: 360, startPoint y: 213, endPoint x: 466, endPoint y: 219, distance: 106.2
click at [360, 213] on div "Apply" at bounding box center [358, 216] width 24 height 13
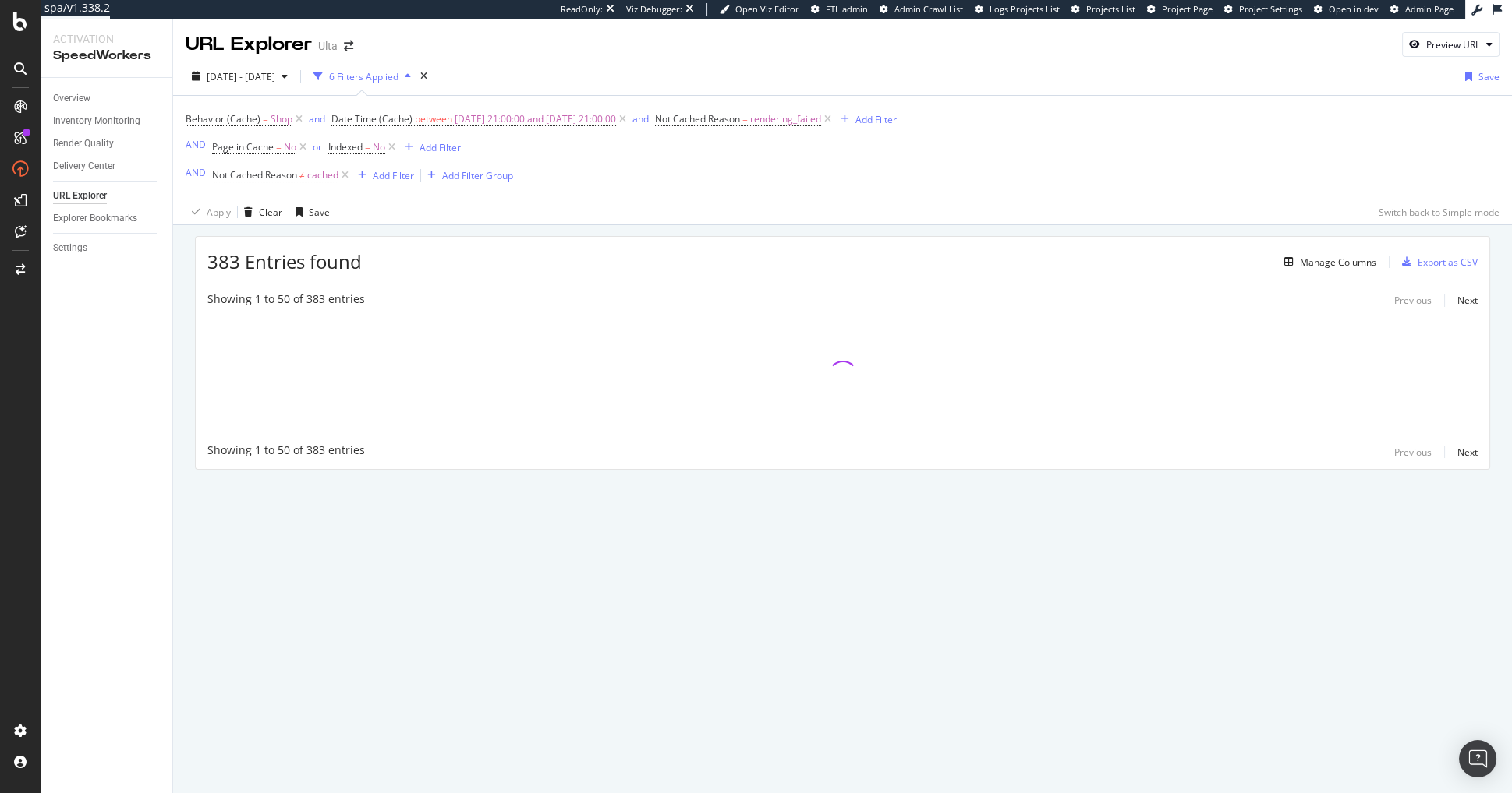
click at [594, 260] on div "383 Entries found Manage Columns Export as CSV" at bounding box center [842, 255] width 1293 height 38
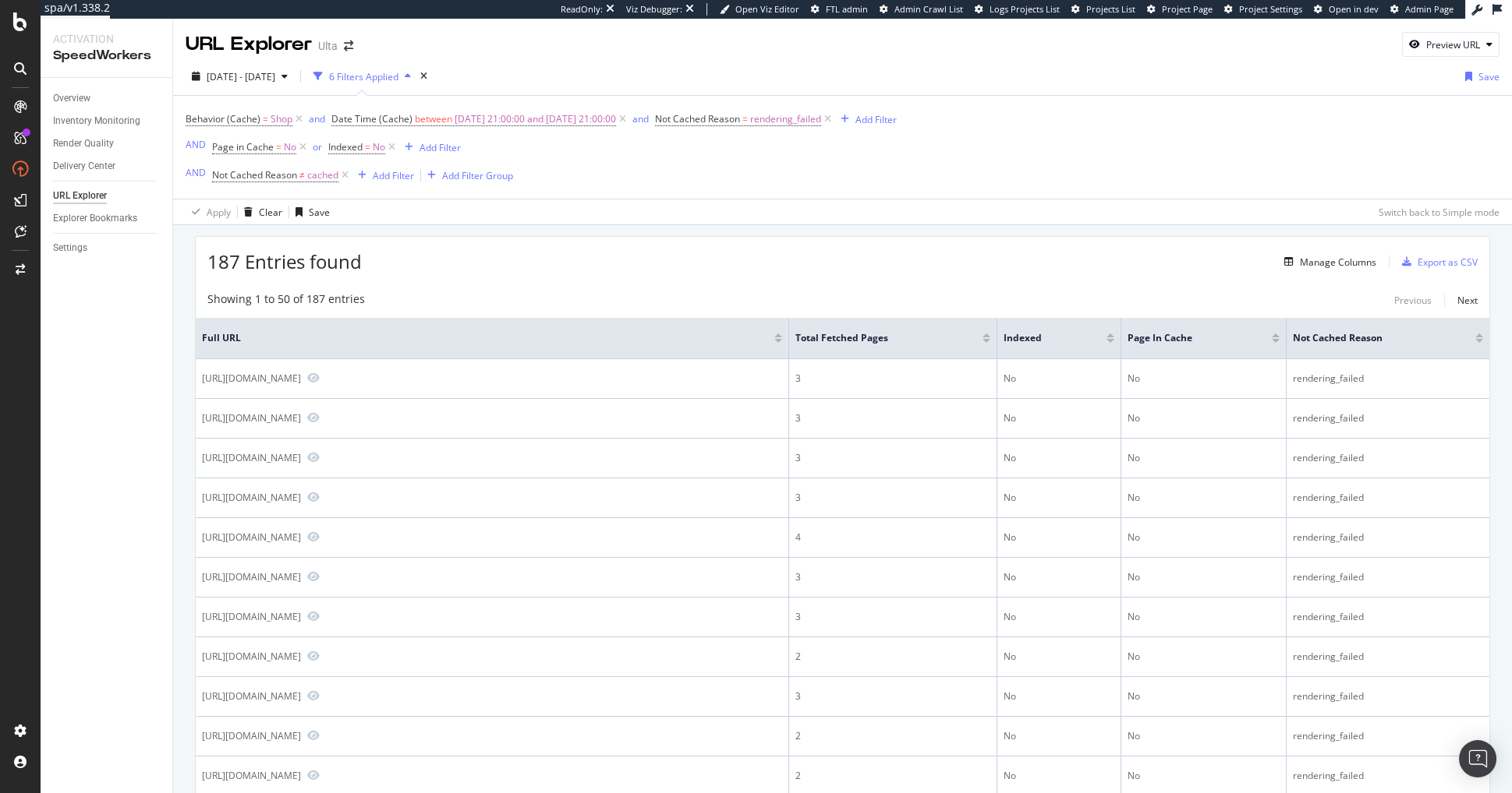
drag, startPoint x: 652, startPoint y: 267, endPoint x: 641, endPoint y: 280, distance: 17.0
click at [651, 266] on div "187 Entries found Manage Columns Export as CSV" at bounding box center [842, 255] width 1293 height 38
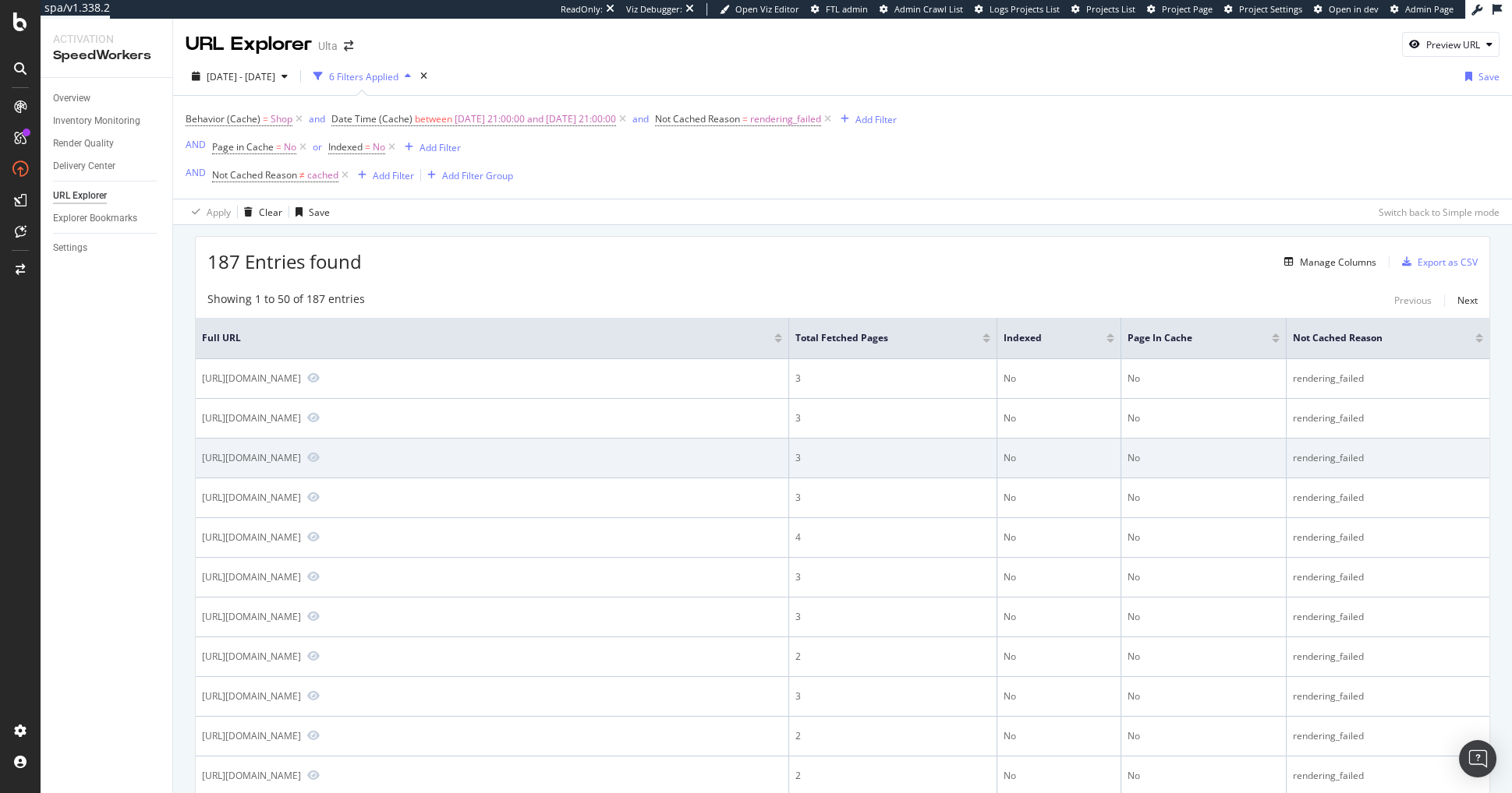
drag, startPoint x: 616, startPoint y: 489, endPoint x: 576, endPoint y: 456, distance: 51.9
click at [616, 491] on div "[URL][DOMAIN_NAME]" at bounding box center [492, 498] width 581 height 14
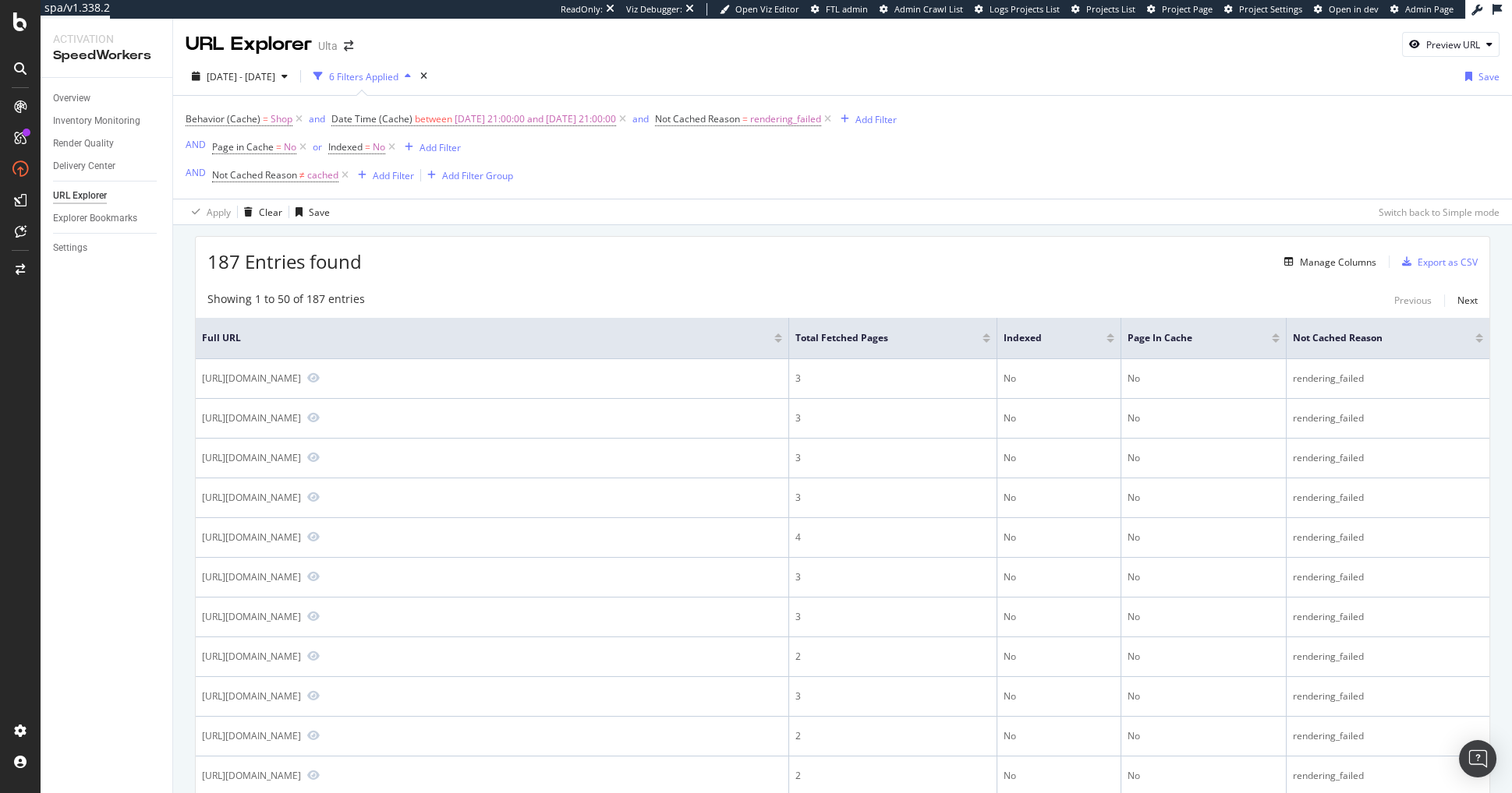
click at [263, 115] on span "=" at bounding box center [264, 118] width 5 height 13
click at [680, 261] on div "187 Entries found Manage Columns Export as CSV" at bounding box center [842, 255] width 1293 height 38
click at [696, 246] on div "187 Entries found Manage Columns Export as CSV" at bounding box center [842, 255] width 1293 height 38
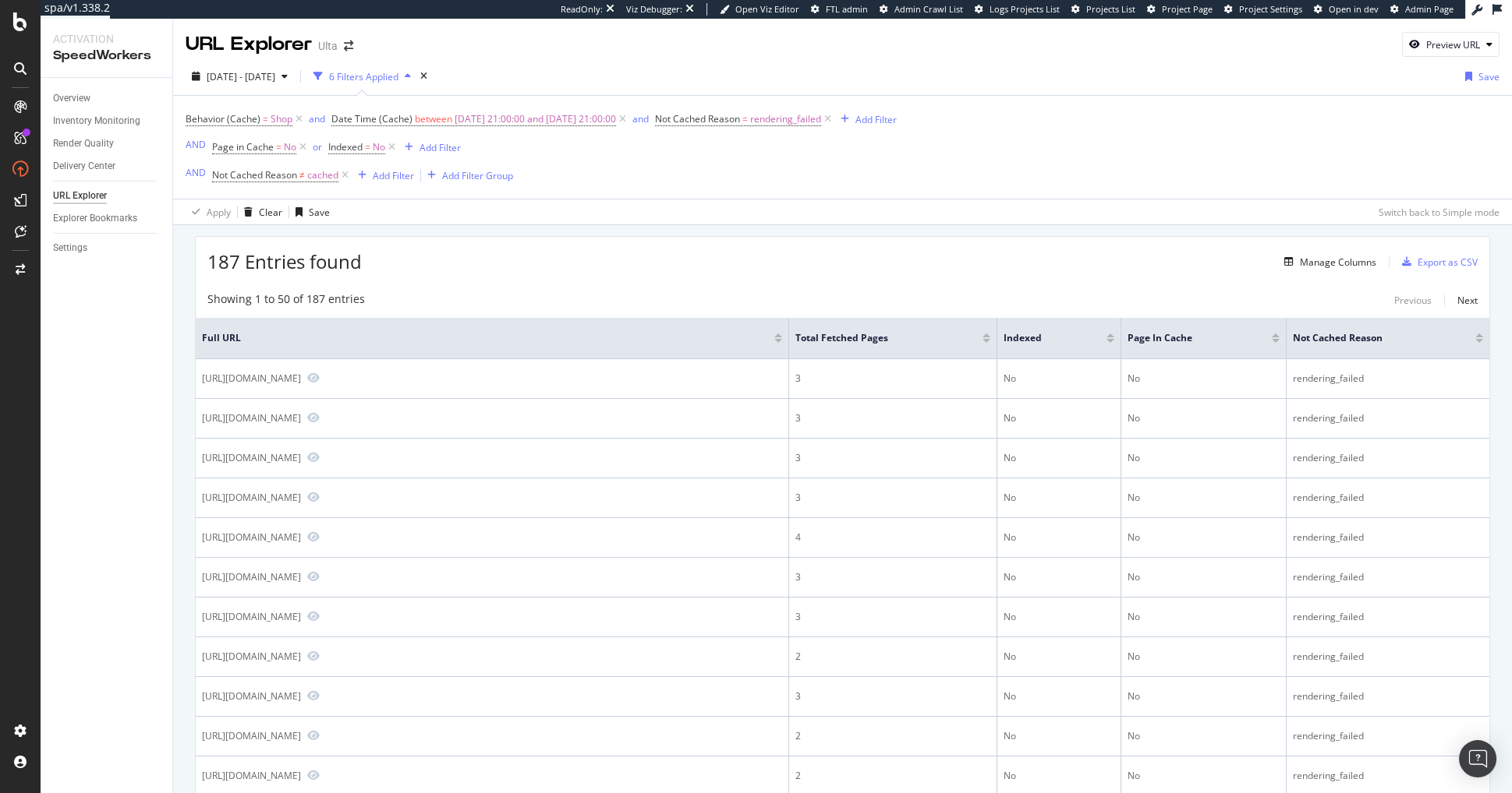
drag, startPoint x: 510, startPoint y: 243, endPoint x: 501, endPoint y: 243, distance: 9.0
click at [508, 243] on div "187 Entries found Manage Columns Export as CSV" at bounding box center [842, 255] width 1293 height 38
click at [533, 241] on div "187 Entries found Manage Columns Export as CSV" at bounding box center [842, 255] width 1293 height 38
drag, startPoint x: 631, startPoint y: 254, endPoint x: 641, endPoint y: 166, distance: 88.6
click at [630, 253] on div "187 Entries found Manage Columns Export as CSV" at bounding box center [842, 255] width 1293 height 38
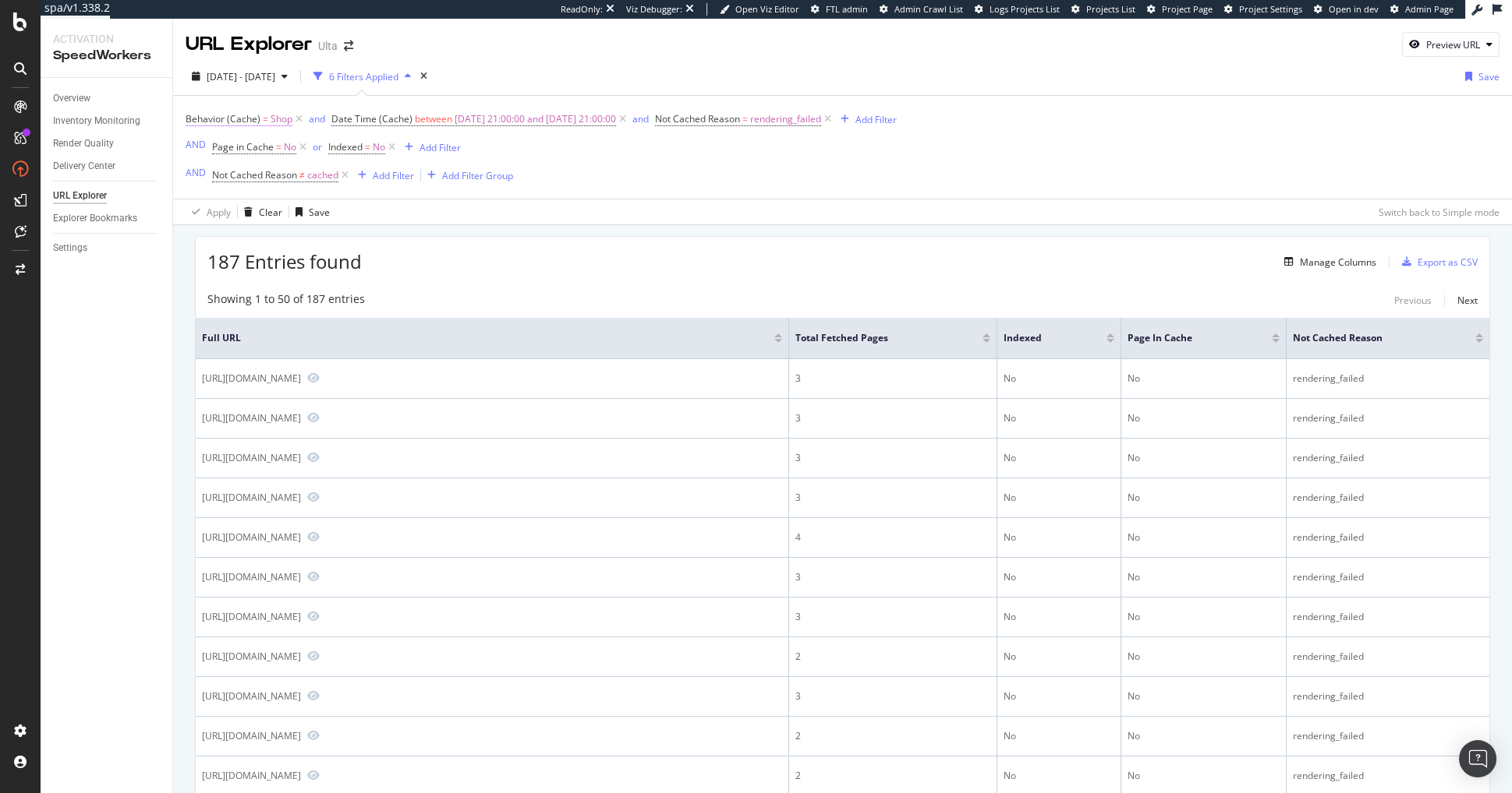
click at [270, 127] on span "Shop" at bounding box center [281, 119] width 22 height 22
drag, startPoint x: 243, startPoint y: 152, endPoint x: 244, endPoint y: 164, distance: 12.0
click at [243, 154] on icon at bounding box center [240, 154] width 11 height 9
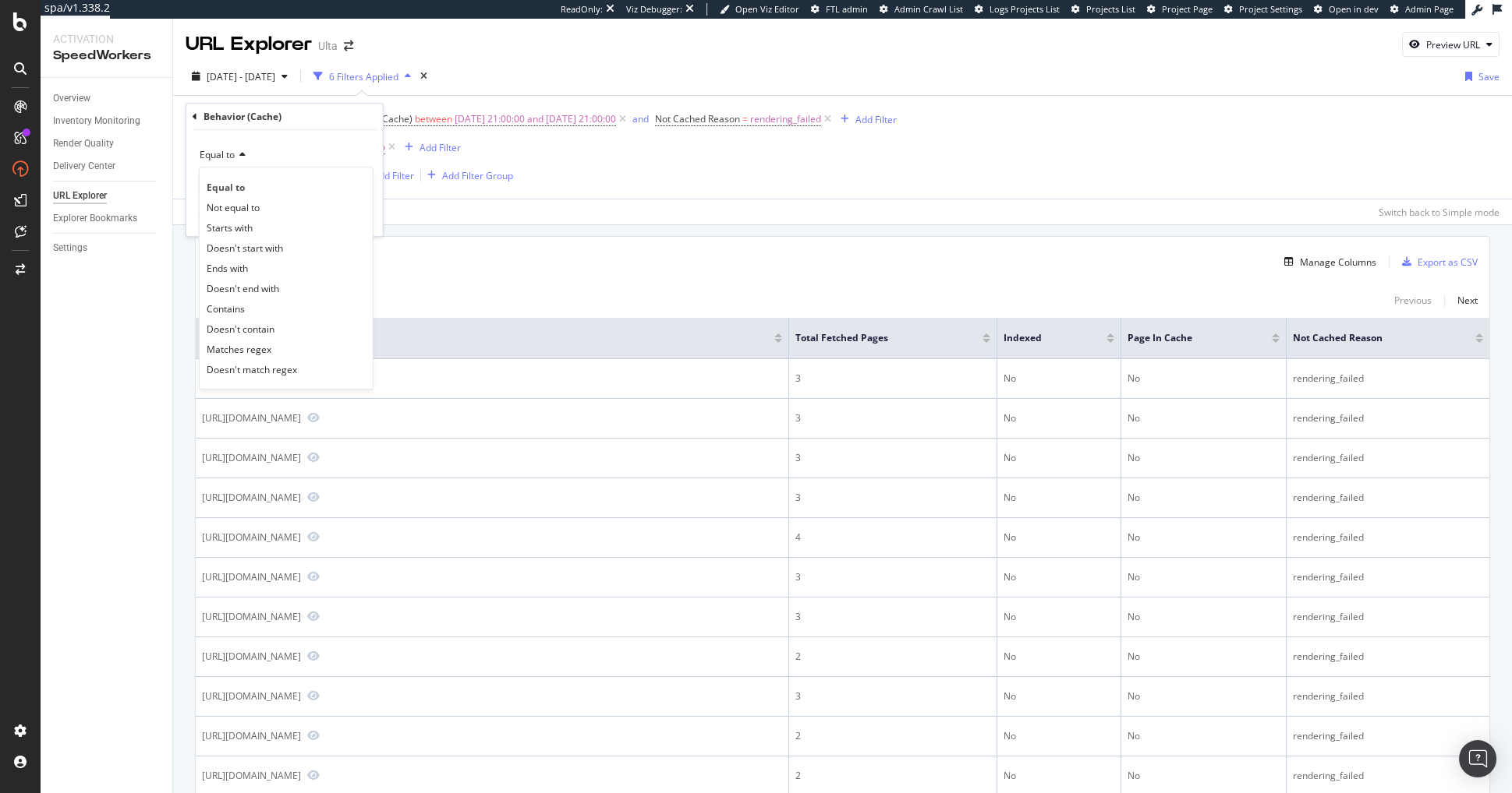
drag, startPoint x: 258, startPoint y: 204, endPoint x: 335, endPoint y: 197, distance: 77.3
click at [258, 204] on span "Not equal to" at bounding box center [233, 207] width 53 height 13
drag, startPoint x: 343, startPoint y: 215, endPoint x: 353, endPoint y: 156, distance: 59.8
click at [343, 215] on div "button" at bounding box center [335, 216] width 21 height 9
